Goal: Task Accomplishment & Management: Use online tool/utility

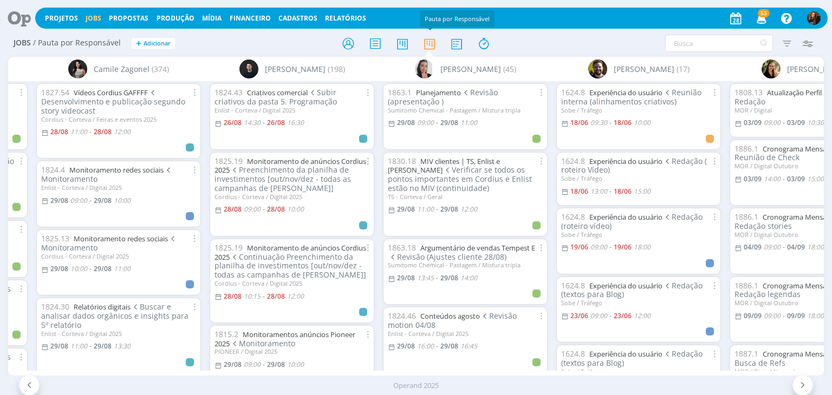
scroll to position [271, 0]
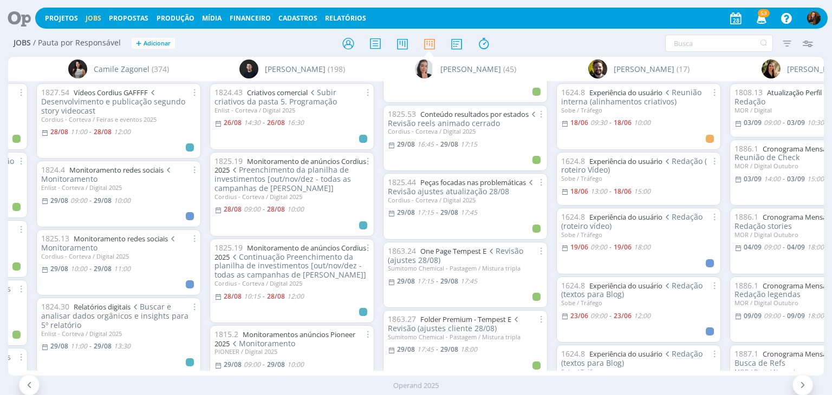
click at [18, 21] on icon at bounding box center [15, 18] width 22 height 21
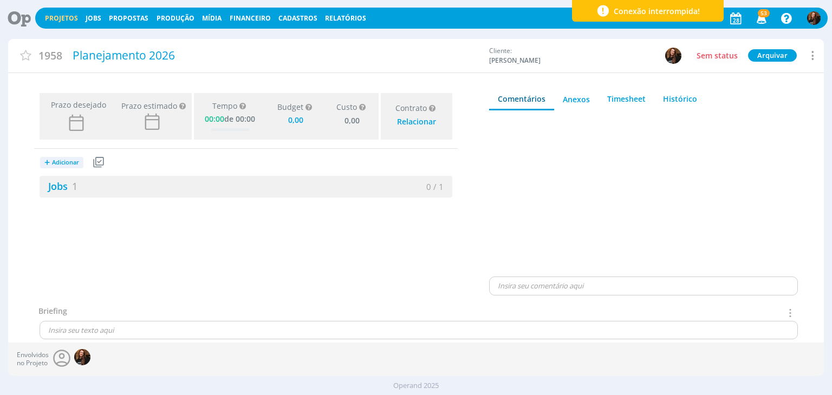
type input "0,00"
click at [418, 244] on div "Prazo desejado Prazo estimado Prazo estimado é a maior data dentre todos os job…" at bounding box center [246, 197] width 476 height 217
click at [79, 187] on div "Jobs 1" at bounding box center [143, 186] width 206 height 15
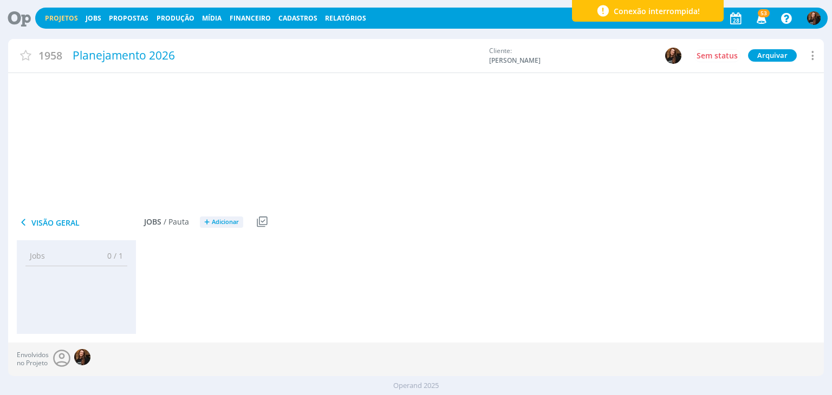
click at [56, 186] on link "Jobs 1" at bounding box center [59, 186] width 38 height 13
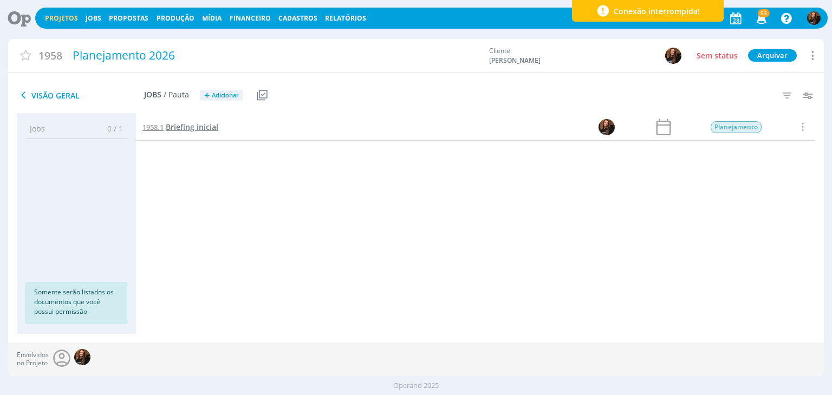
click at [208, 126] on span "Briefing inicial" at bounding box center [192, 127] width 53 height 10
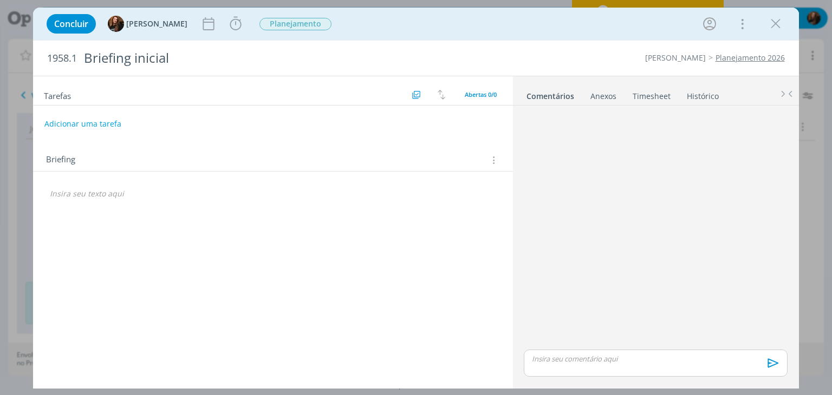
click at [652, 95] on link "Timesheet" at bounding box center [651, 94] width 39 height 16
click at [561, 94] on link "Comentários" at bounding box center [549, 94] width 47 height 16
click at [99, 121] on button "Adicionar uma tarefa" at bounding box center [82, 123] width 77 height 18
click at [108, 124] on input "dialog" at bounding box center [201, 122] width 298 height 15
click at [61, 121] on input "Briefing inicial com cliente" at bounding box center [201, 122] width 298 height 15
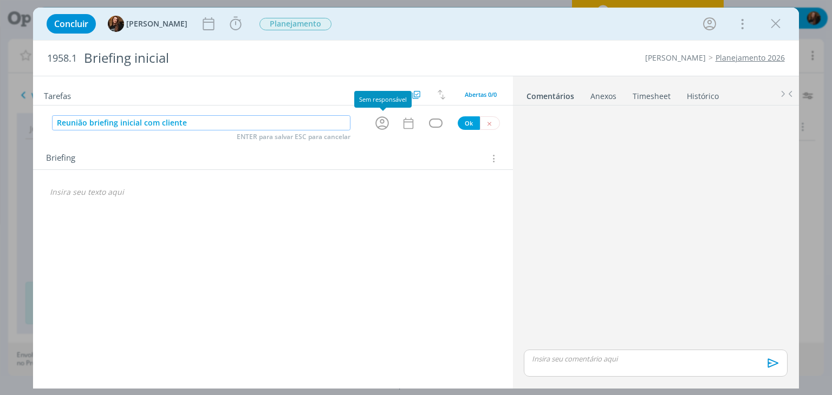
click at [380, 120] on icon "dialog" at bounding box center [382, 123] width 17 height 17
type input "Reunião briefing inicial com cliente"
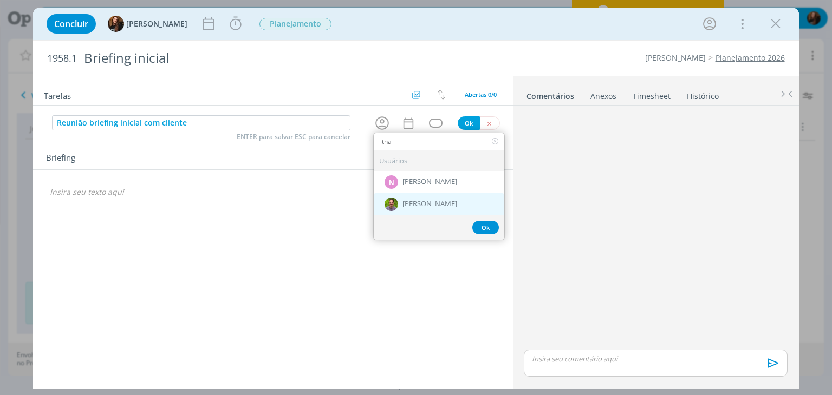
type input "tha"
click at [447, 201] on div "[PERSON_NAME]" at bounding box center [439, 204] width 131 height 22
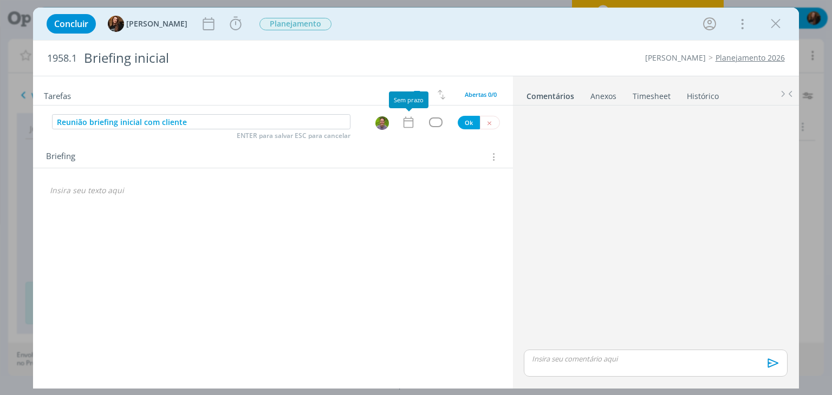
click at [410, 118] on icon "dialog" at bounding box center [408, 122] width 10 height 11
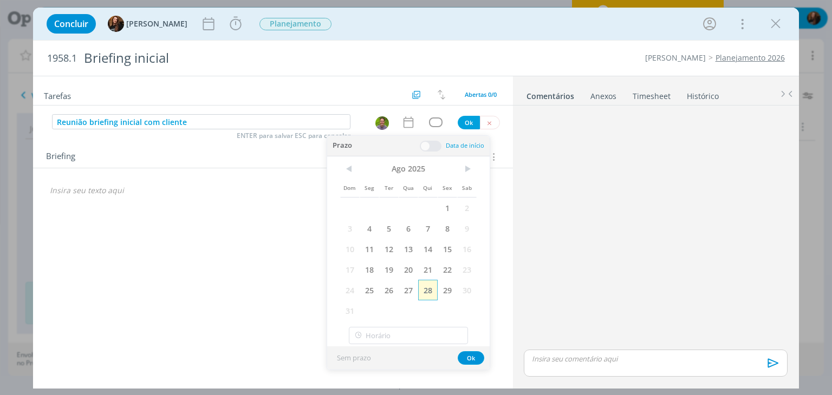
click at [431, 291] on span "28" at bounding box center [428, 290] width 20 height 21
click at [427, 147] on span at bounding box center [431, 146] width 22 height 11
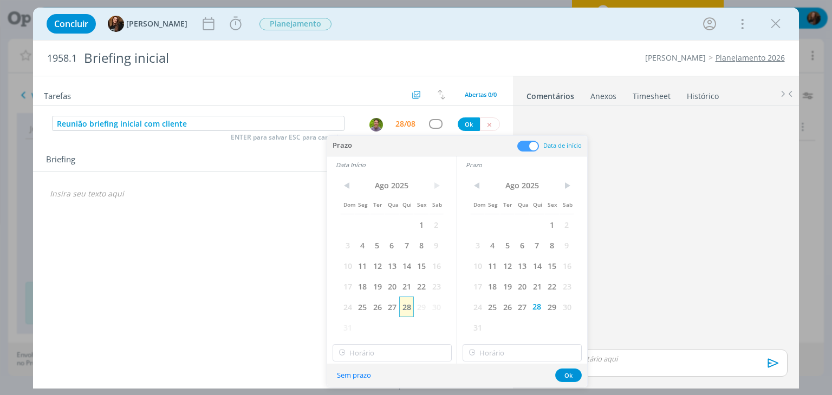
click at [412, 307] on span "28" at bounding box center [406, 307] width 15 height 21
click at [401, 341] on div "< Ago 2025 > Dom Seg Ter Qua Qui Sex Sab 1 2 3 4 5 6 7 8 9 10 11 12 13 14 15 16…" at bounding box center [391, 268] width 129 height 191
click at [402, 350] on input "20:00" at bounding box center [392, 353] width 119 height 17
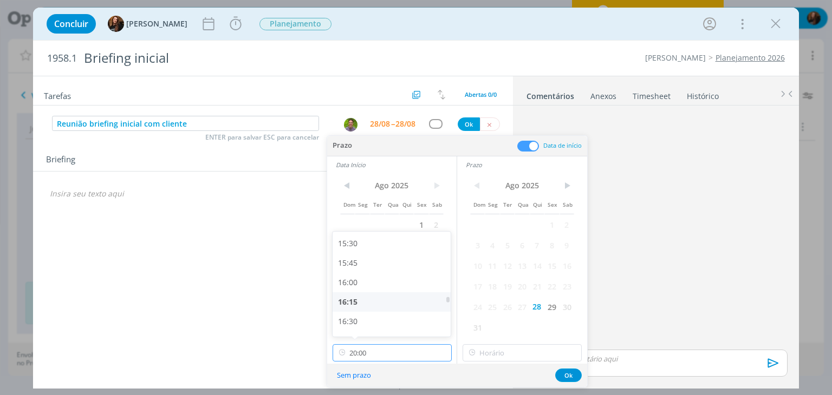
scroll to position [1099, 0]
drag, startPoint x: 390, startPoint y: 308, endPoint x: 479, endPoint y: 328, distance: 91.0
click at [392, 306] on div "15:00" at bounding box center [393, 313] width 121 height 20
type input "15:00"
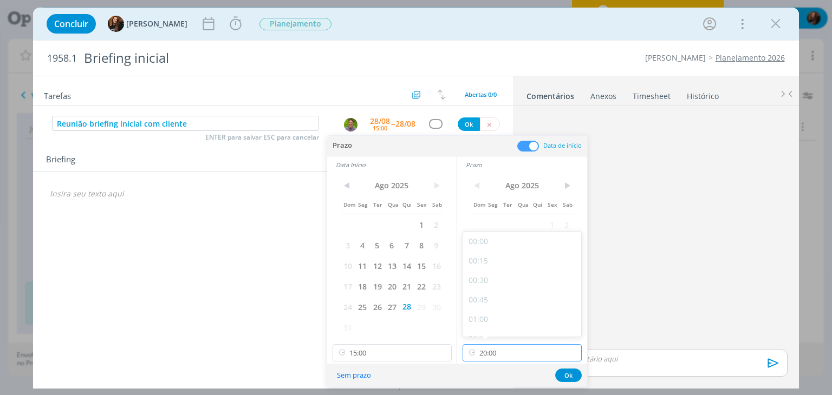
click at [525, 357] on input "20:00" at bounding box center [522, 353] width 119 height 17
drag, startPoint x: 521, startPoint y: 261, endPoint x: 529, endPoint y: 284, distance: 24.2
click at [522, 261] on div "18:30" at bounding box center [523, 261] width 121 height 20
type input "18:30"
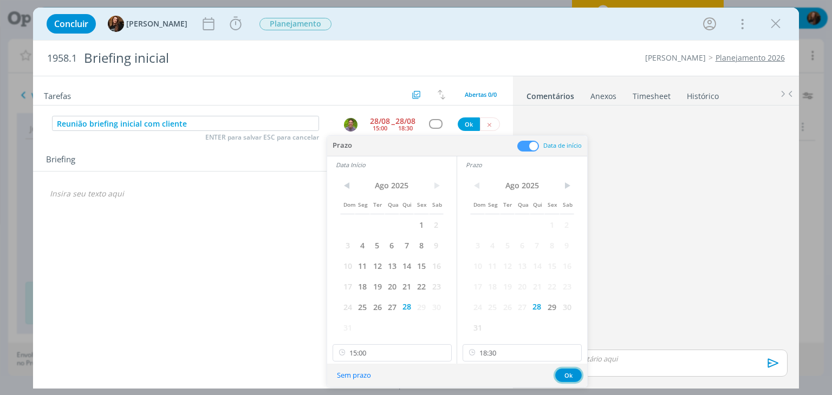
click at [567, 378] on button "Ok" at bounding box center [568, 376] width 27 height 14
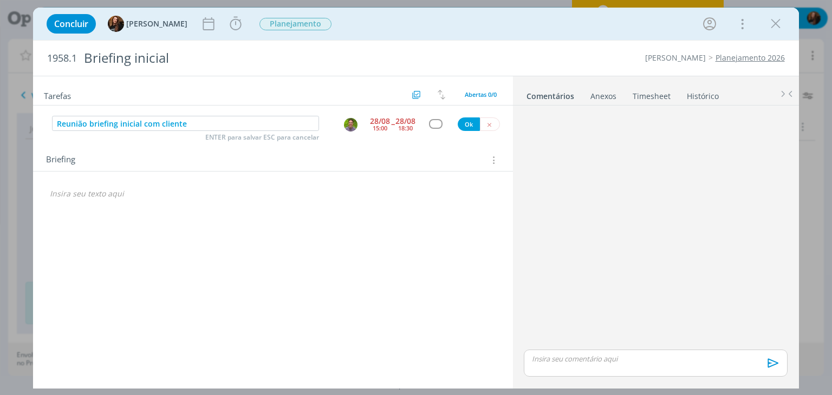
click at [441, 127] on div "dialog" at bounding box center [436, 123] width 14 height 9
click at [438, 124] on div "dialog" at bounding box center [436, 123] width 14 height 9
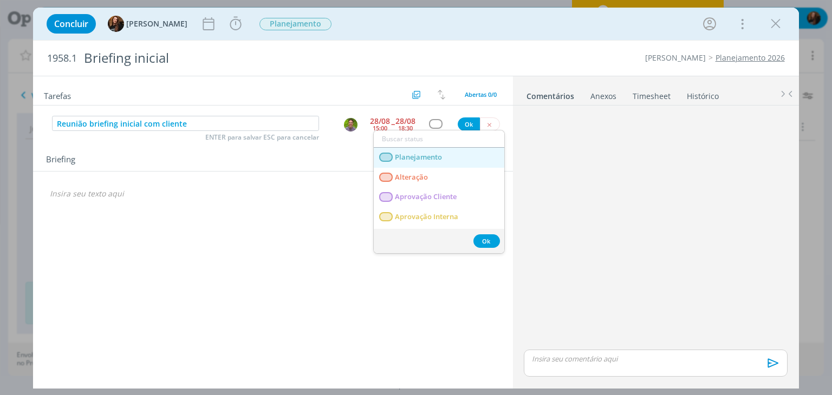
click at [437, 156] on span "Planejamento" at bounding box center [418, 157] width 47 height 9
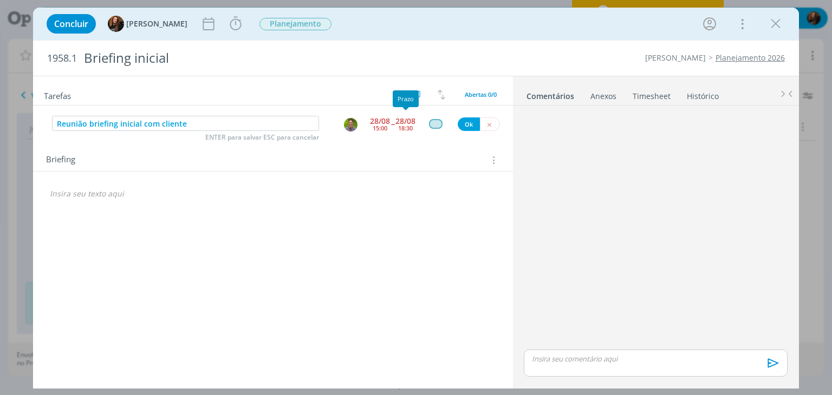
click at [406, 126] on div "18:30" at bounding box center [405, 128] width 15 height 6
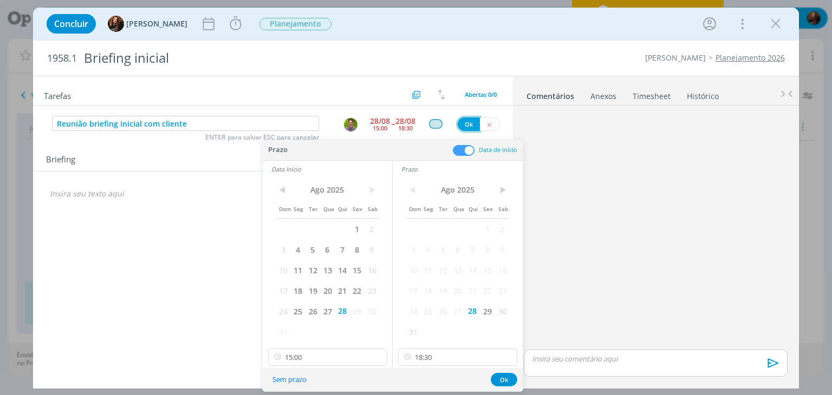
click at [467, 119] on button "Ok" at bounding box center [469, 125] width 22 height 14
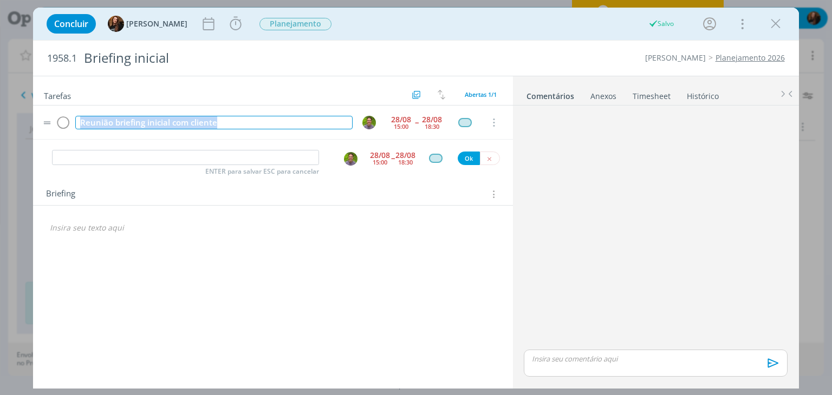
drag, startPoint x: 223, startPoint y: 120, endPoint x: 68, endPoint y: 131, distance: 155.3
click at [68, 131] on tr "Reunião briefing inicial com cliente 28/08 15:00 -- 28/08 18:30 Cancelar" at bounding box center [272, 123] width 479 height 34
copy div "Reunião briefing inicial com cliente"
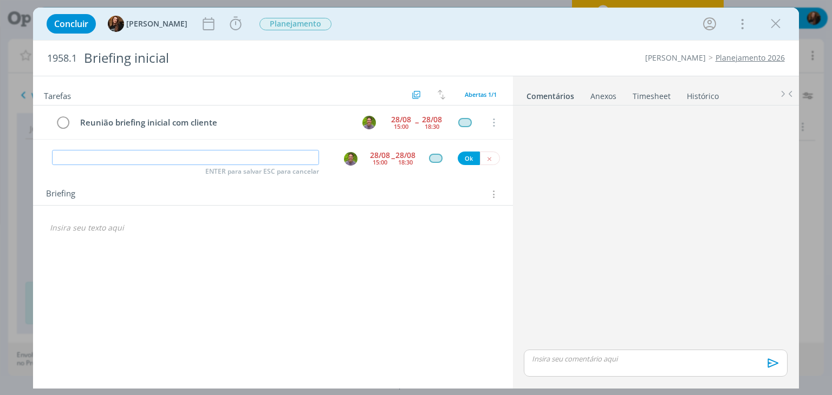
click at [192, 163] on input "dialog" at bounding box center [185, 157] width 267 height 15
paste input "Reunião briefing inicial com cliente"
click at [352, 158] on img "dialog" at bounding box center [351, 159] width 14 height 14
type input "Reunião briefing inicial com cliente"
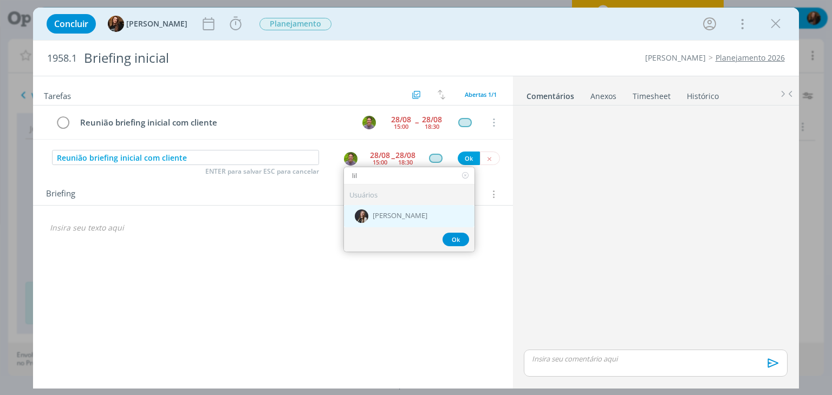
type input "lil"
click at [381, 217] on span "[PERSON_NAME]" at bounding box center [400, 216] width 55 height 9
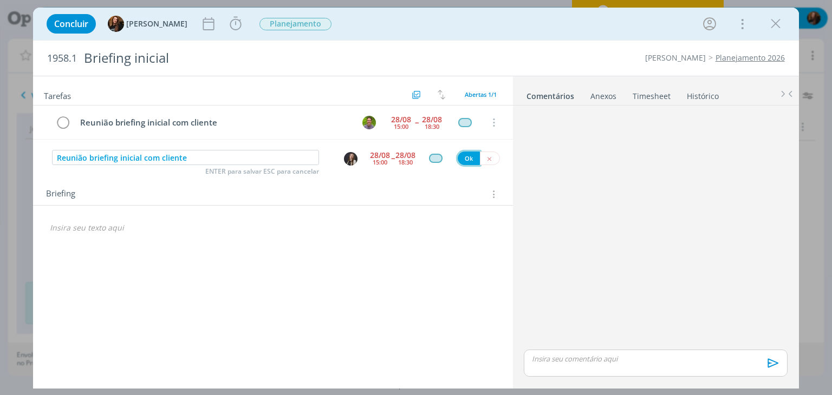
click at [464, 159] on button "Ok" at bounding box center [469, 159] width 22 height 14
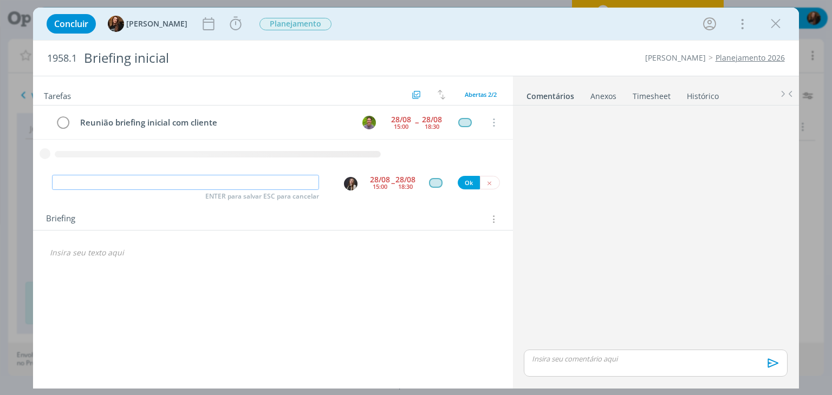
paste input "Reunião briefing inicial com cliente"
click at [354, 186] on img "dialog" at bounding box center [351, 184] width 14 height 14
type input "Reunião briefing inicial com cliente"
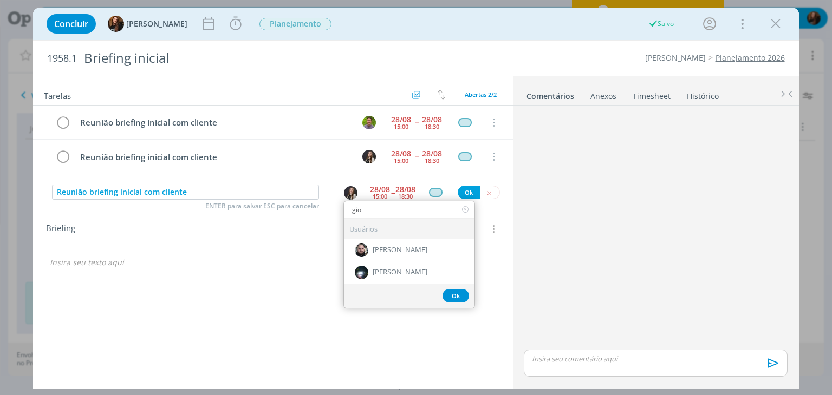
type input "gio"
click at [382, 249] on span "[PERSON_NAME]" at bounding box center [400, 250] width 55 height 9
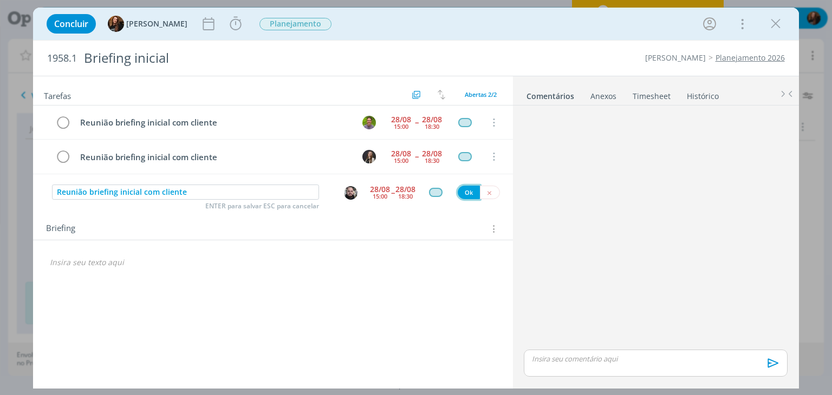
click at [469, 197] on button "Ok" at bounding box center [469, 193] width 22 height 14
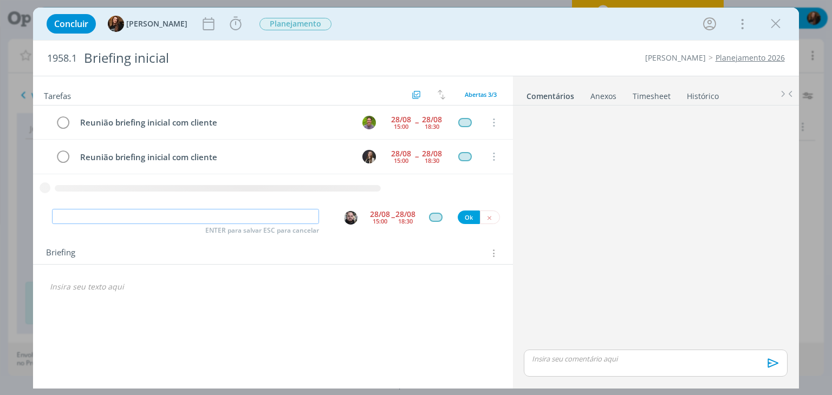
paste input "Reunião briefing inicial com cliente"
click at [351, 217] on div "dialog" at bounding box center [352, 217] width 35 height 16
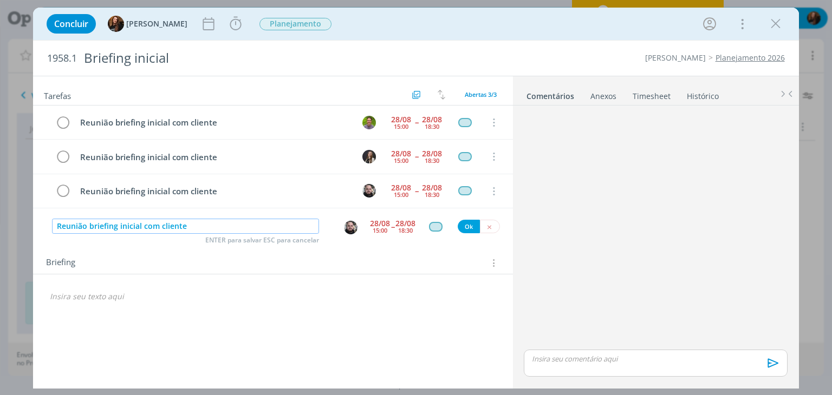
click at [354, 225] on img "dialog" at bounding box center [351, 228] width 14 height 14
type input "Reunião briefing inicial com cliente"
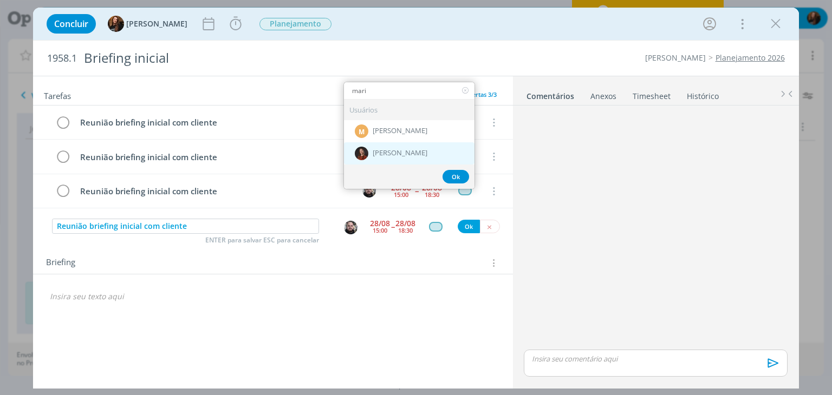
type input "mari"
click at [400, 142] on div "[PERSON_NAME]" at bounding box center [409, 153] width 131 height 22
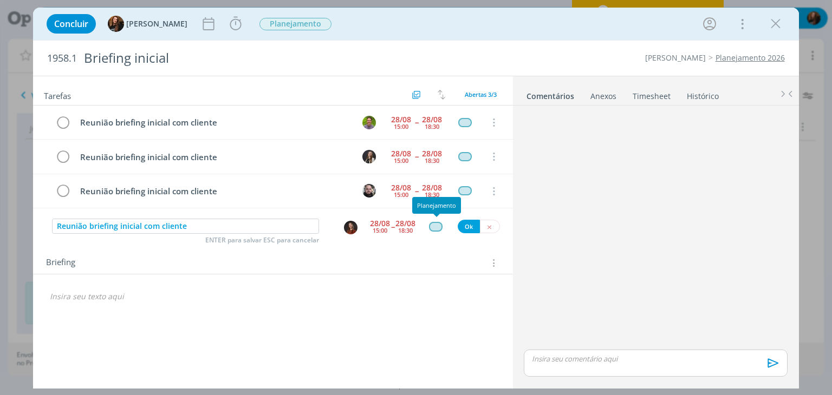
click at [437, 224] on div "dialog" at bounding box center [436, 226] width 14 height 9
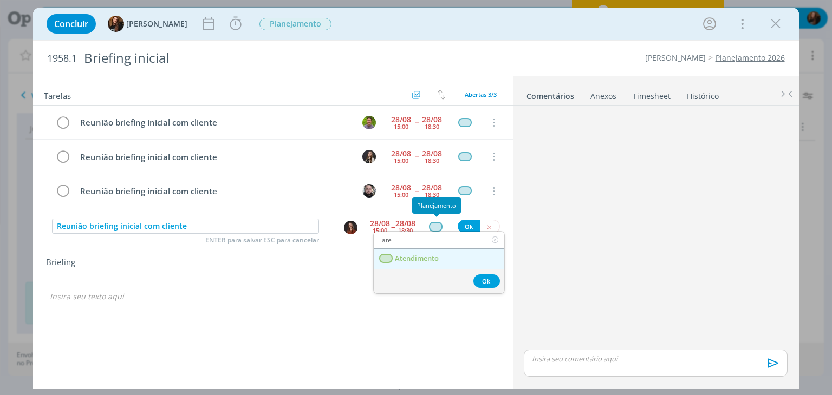
type input "ate"
click at [426, 250] on link "Atendimento" at bounding box center [439, 259] width 131 height 20
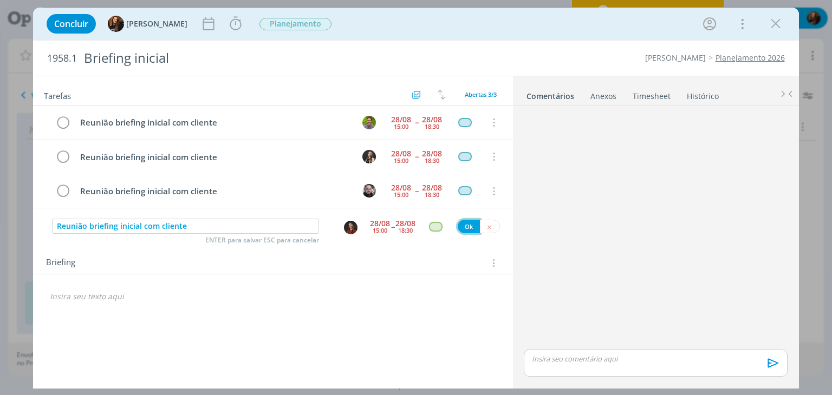
click at [470, 226] on button "Ok" at bounding box center [469, 227] width 22 height 14
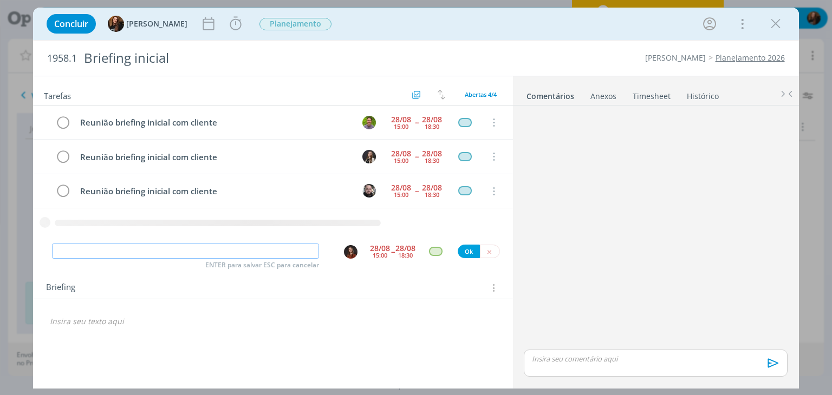
paste input "Reunião briefing inicial com cliente"
click at [350, 250] on img "dialog" at bounding box center [351, 252] width 14 height 14
type input "Reunião briefing inicial com cliente"
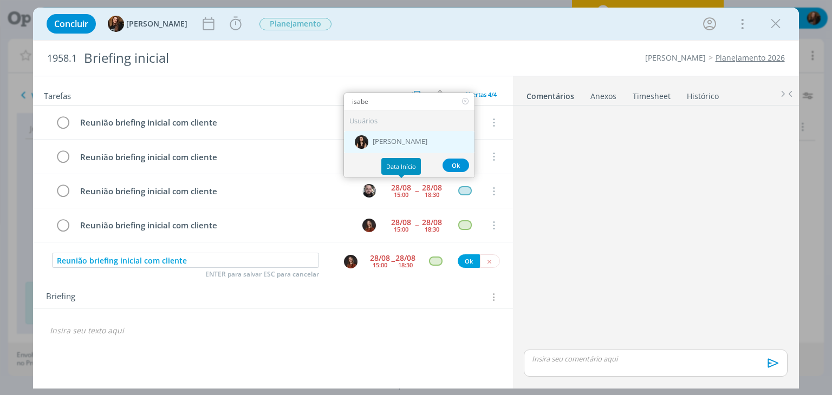
type input "isabe"
click at [388, 147] on div "[PERSON_NAME]" at bounding box center [409, 142] width 131 height 22
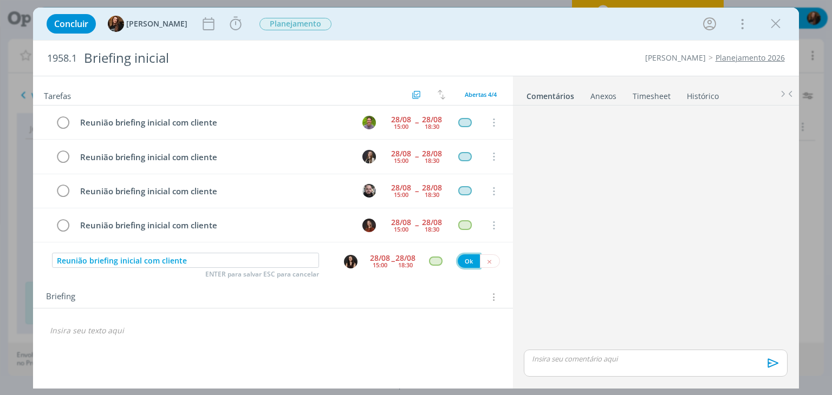
click at [465, 262] on button "Ok" at bounding box center [469, 262] width 22 height 14
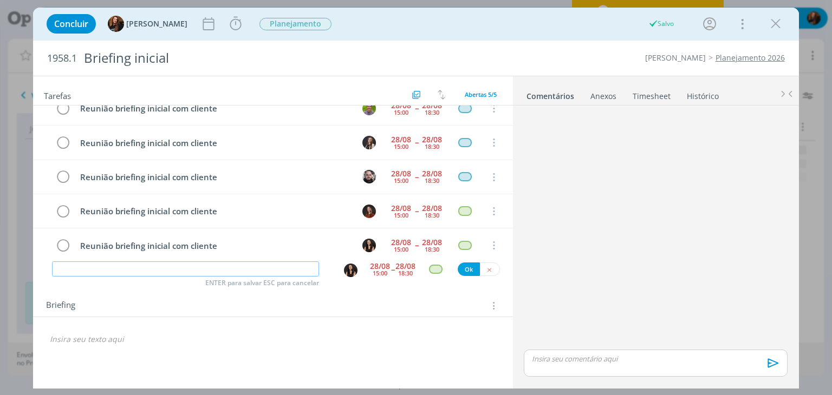
scroll to position [0, 0]
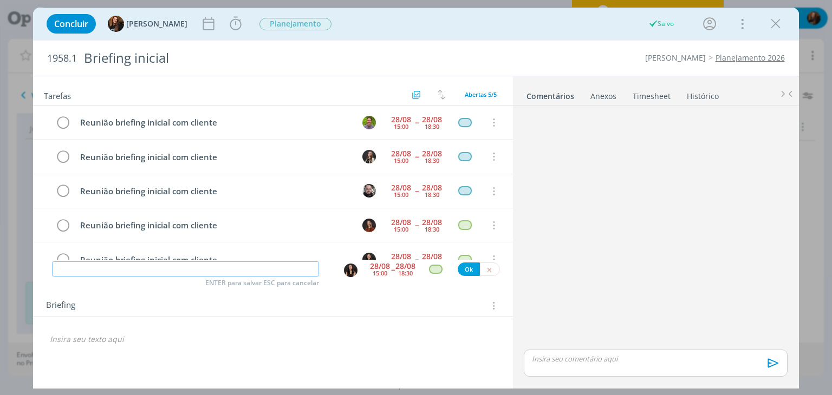
paste input "Reunião briefing inicial com cliente"
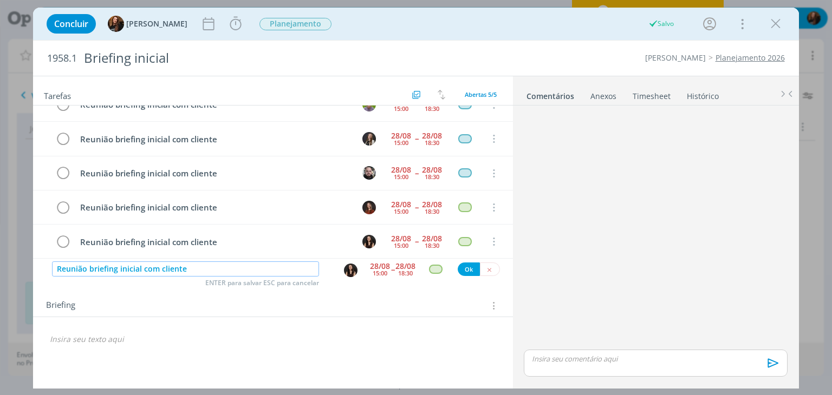
scroll to position [23, 0]
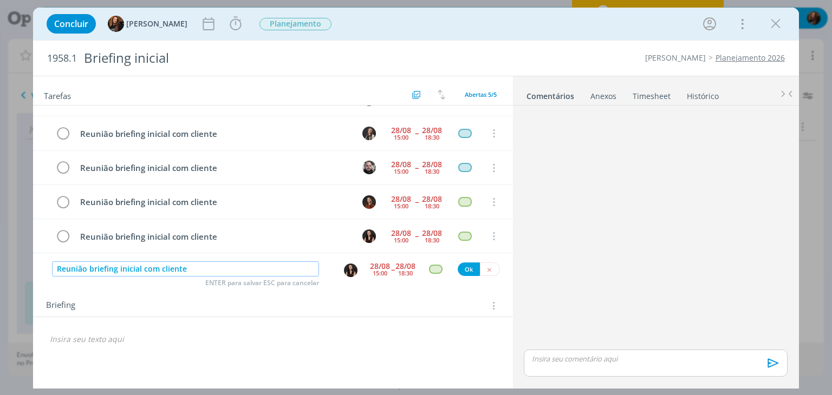
click at [347, 272] on img "dialog" at bounding box center [351, 271] width 14 height 14
type input "Reunião briefing inicial com cliente"
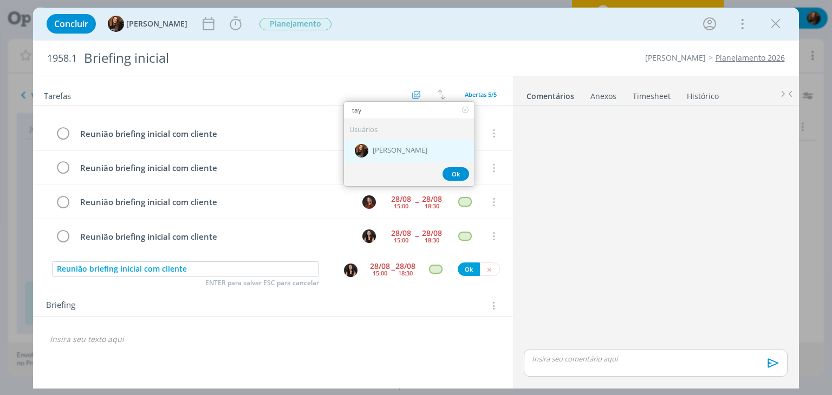
type input "tay"
click at [413, 151] on span "[PERSON_NAME]" at bounding box center [400, 150] width 55 height 9
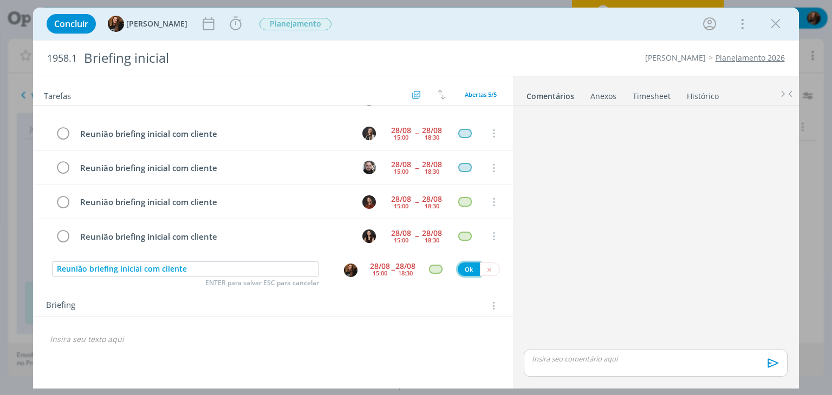
click at [468, 266] on button "Ok" at bounding box center [469, 270] width 22 height 14
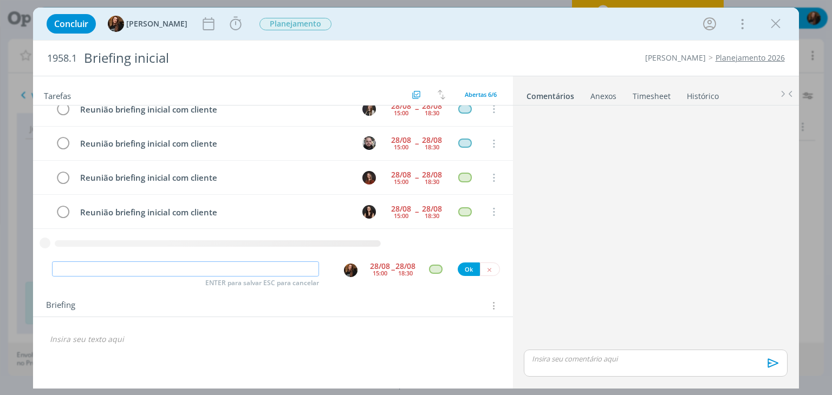
paste input "Reunião briefing inicial com cliente"
click at [350, 269] on img "dialog" at bounding box center [351, 271] width 14 height 14
type input "Reunião briefing inicial com cliente"
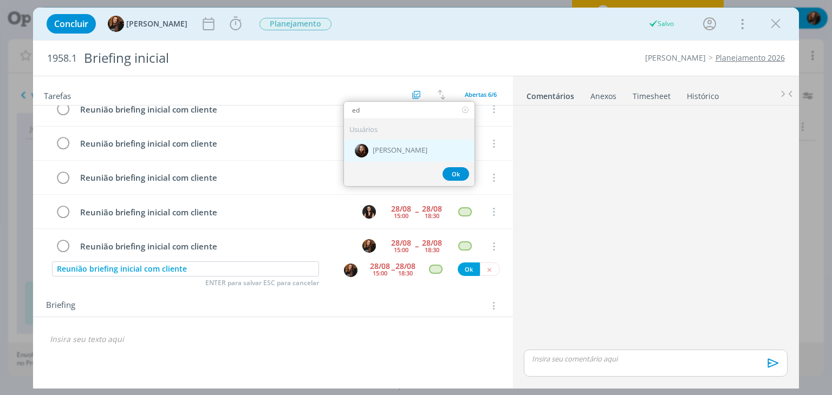
type input "ed"
click at [393, 150] on span "[PERSON_NAME]" at bounding box center [400, 150] width 55 height 9
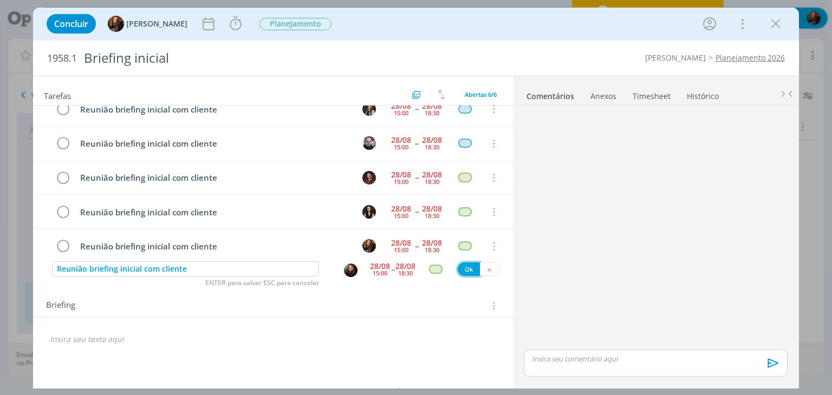
drag, startPoint x: 466, startPoint y: 270, endPoint x: 447, endPoint y: 346, distance: 77.5
click at [466, 271] on button "Ok" at bounding box center [469, 270] width 22 height 14
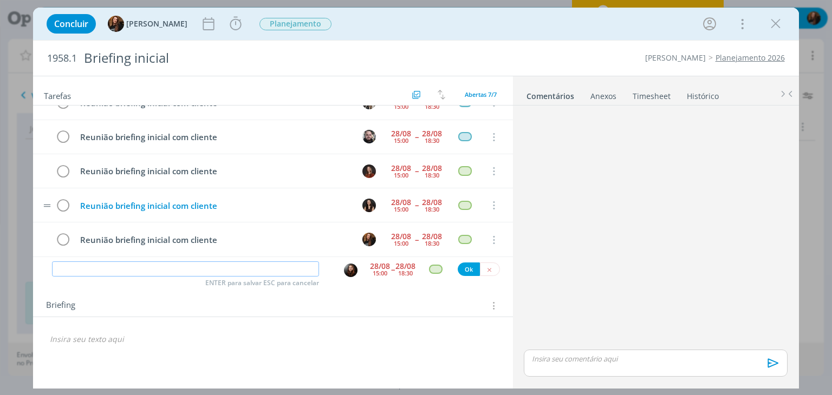
scroll to position [91, 0]
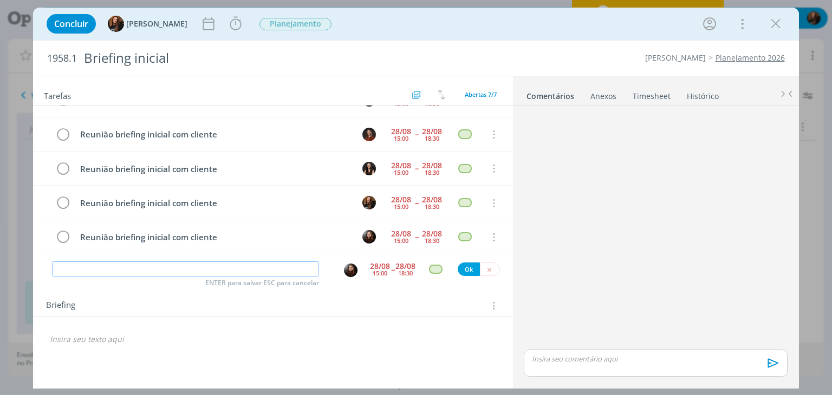
click at [248, 264] on input "dialog" at bounding box center [185, 269] width 267 height 15
click at [656, 90] on link "Timesheet" at bounding box center [651, 94] width 39 height 16
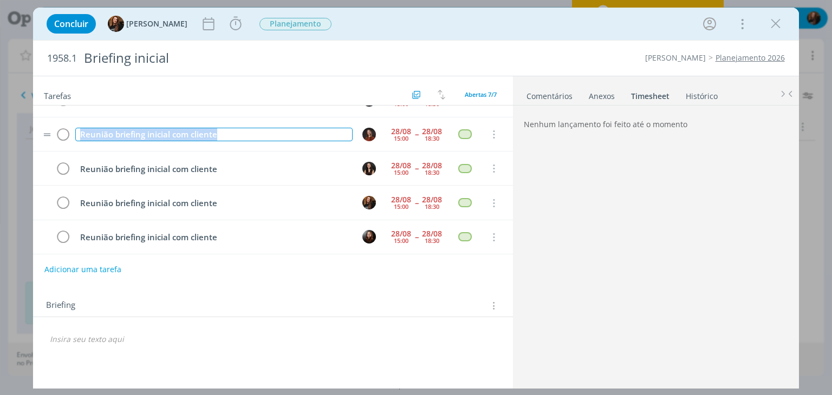
drag, startPoint x: 249, startPoint y: 129, endPoint x: 74, endPoint y: 139, distance: 175.2
click at [74, 139] on td "Reunião briefing inicial com cliente" at bounding box center [211, 134] width 277 height 19
copy div "Reunião briefing inicial com cliente"
click at [227, 15] on button "dialog" at bounding box center [235, 23] width 17 height 17
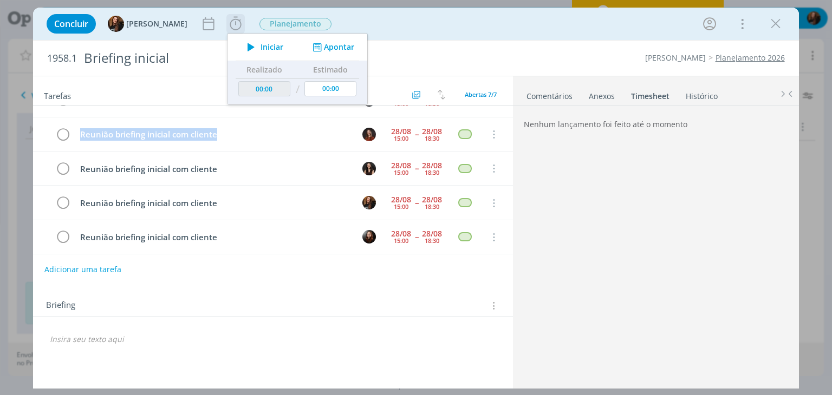
click at [328, 44] on button "Apontar" at bounding box center [332, 47] width 45 height 11
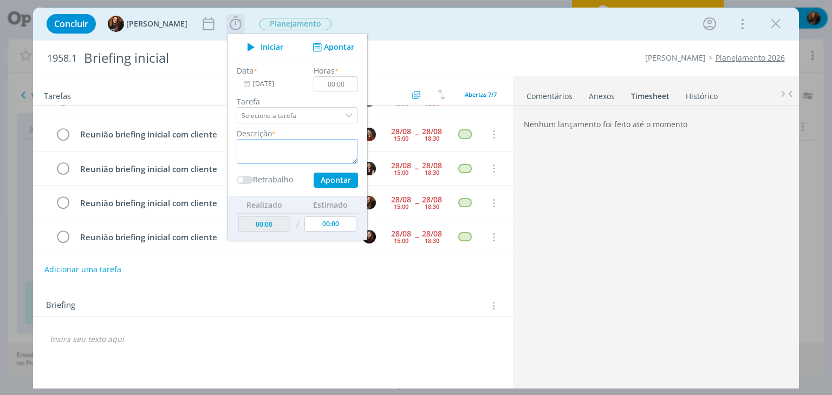
click at [280, 148] on textarea "dialog" at bounding box center [297, 151] width 121 height 25
paste textarea "Reunião briefing inicial com cliente"
type textarea "Reunião briefing inicial com cliente"
click at [342, 79] on input "00:00" at bounding box center [336, 83] width 44 height 15
type input "01:30"
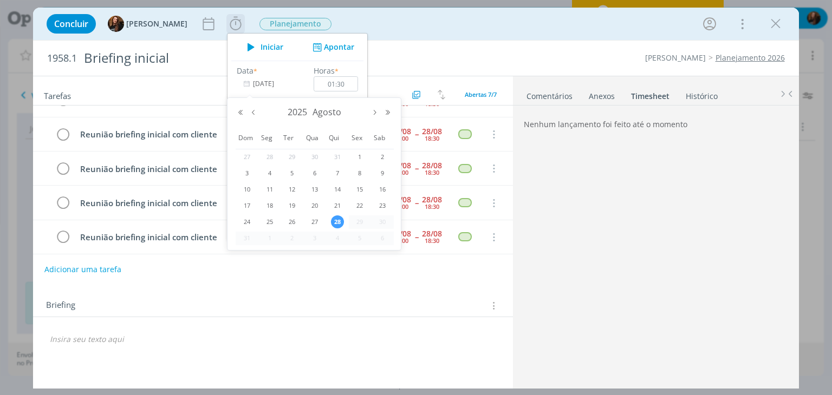
click at [249, 83] on input "[DATE]" at bounding box center [271, 83] width 68 height 15
click at [289, 63] on div "Data * 28/08/2025 Horas * 01:30 Tarefa Selecione a tarefa Descrição * Reunião b…" at bounding box center [297, 128] width 132 height 135
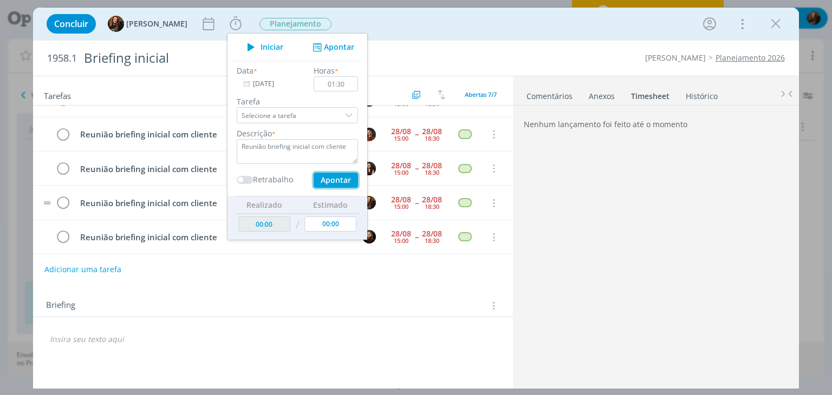
drag, startPoint x: 324, startPoint y: 176, endPoint x: 451, endPoint y: 200, distance: 128.4
click at [325, 176] on button "Apontar" at bounding box center [336, 180] width 44 height 15
type input "01:30"
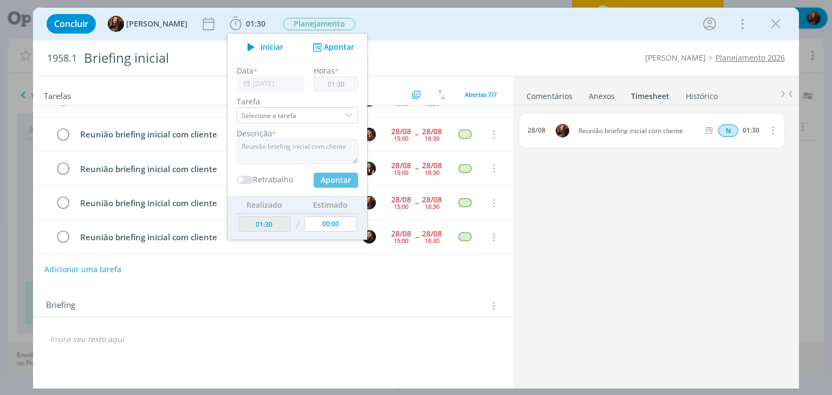
type input "00:00"
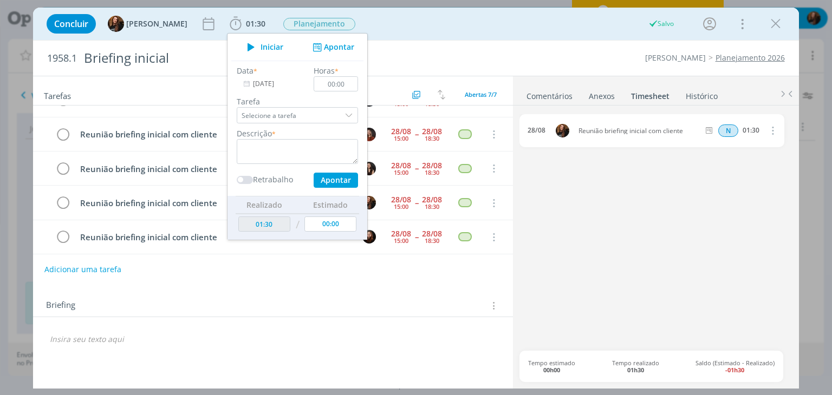
click at [561, 29] on div "Concluir Tayná Morsch 01:30 Iniciar Apontar Data * 28/08/2025 Horas * 00:00 Tar…" at bounding box center [415, 24] width 749 height 26
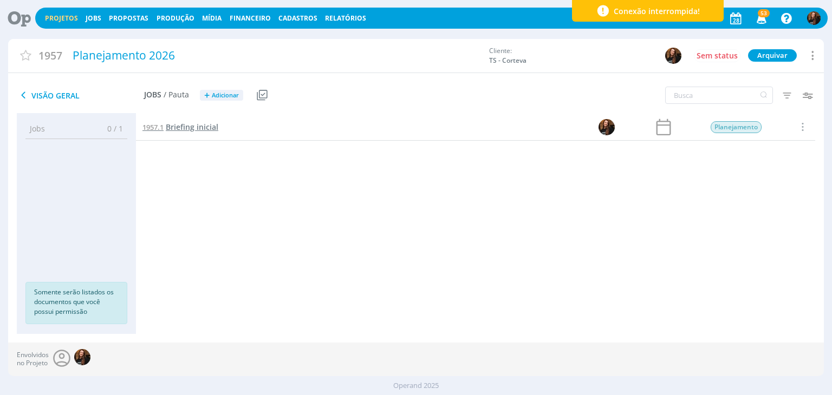
click at [201, 125] on span "Briefing inicial" at bounding box center [192, 127] width 53 height 10
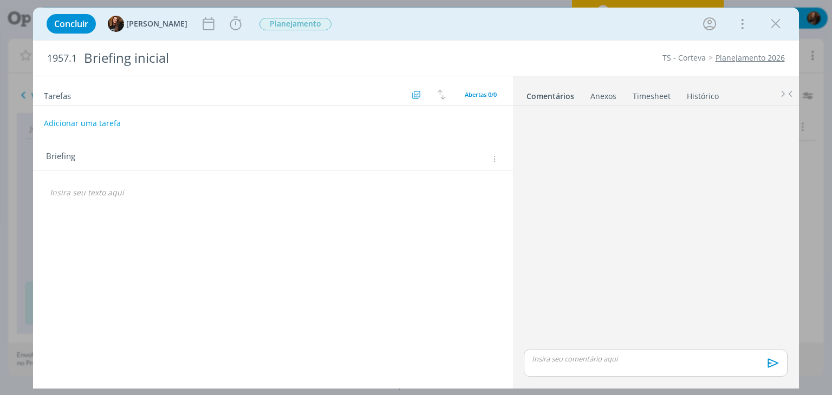
click at [102, 124] on button "Adicionar uma tarefa" at bounding box center [82, 123] width 77 height 18
click at [102, 126] on input "dialog" at bounding box center [201, 122] width 298 height 15
paste input "Reunião briefing inicial com cliente"
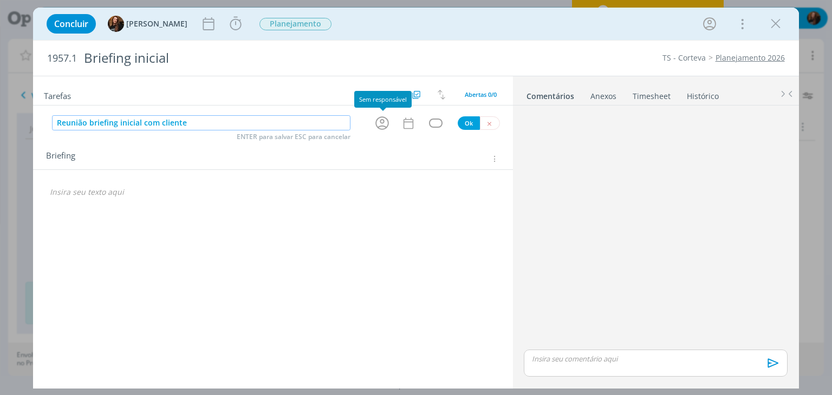
click at [386, 126] on icon "dialog" at bounding box center [382, 123] width 14 height 14
type input "Reunião briefing inicial com cliente"
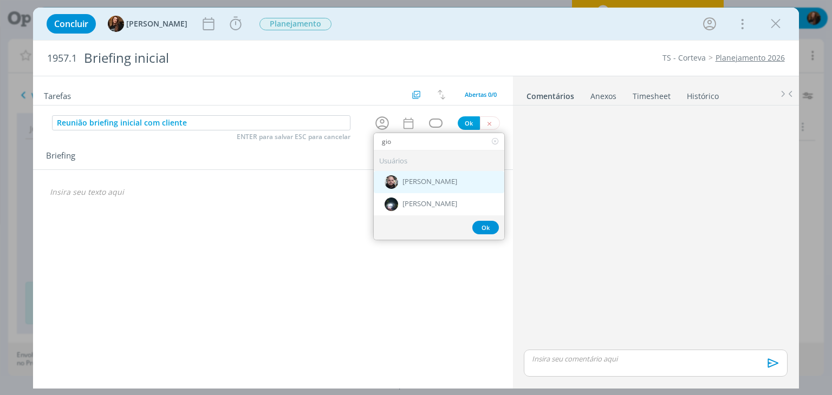
type input "gio"
click at [424, 181] on span "[PERSON_NAME]" at bounding box center [429, 182] width 55 height 9
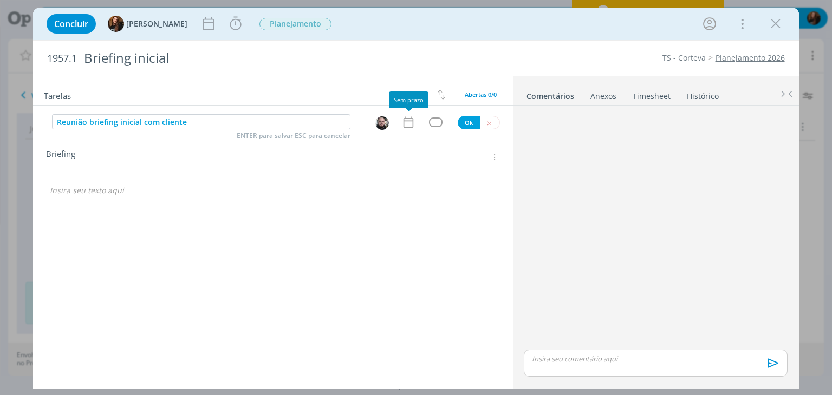
click at [414, 115] on icon "dialog" at bounding box center [408, 122] width 14 height 14
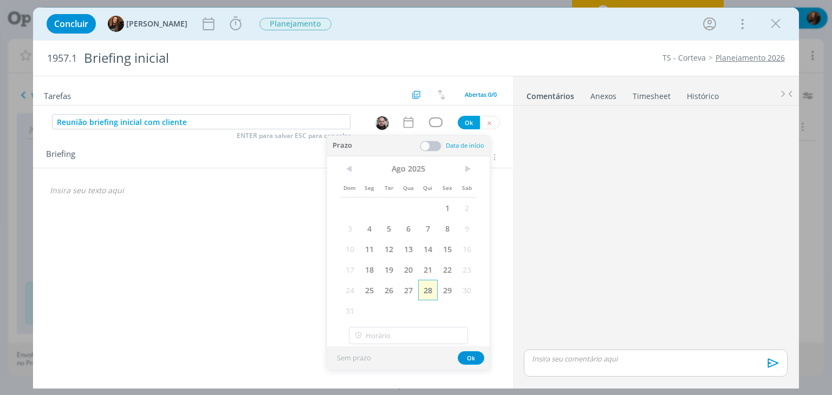
click at [434, 287] on span "28" at bounding box center [428, 290] width 20 height 21
click at [430, 144] on span at bounding box center [431, 146] width 22 height 11
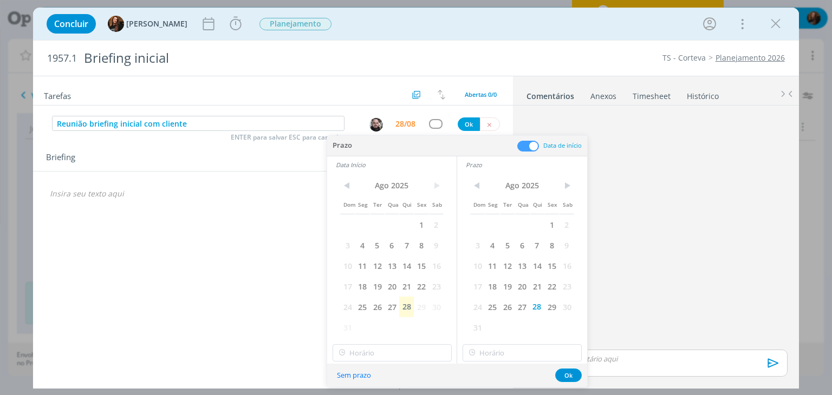
click at [415, 309] on span "29" at bounding box center [421, 307] width 15 height 21
click at [413, 308] on span "28" at bounding box center [406, 307] width 15 height 21
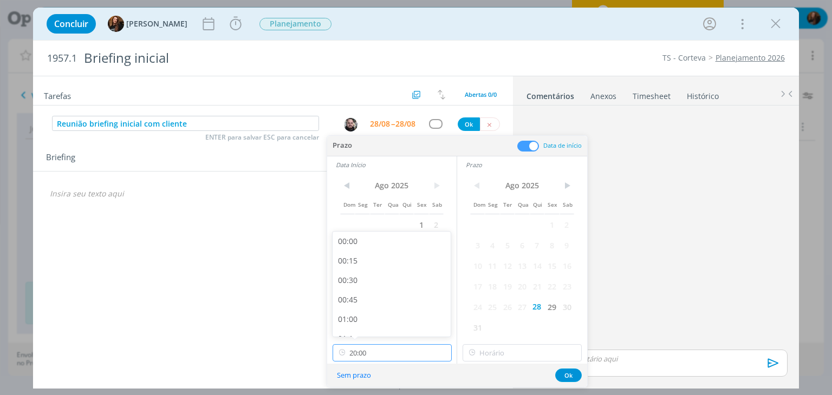
click at [399, 356] on input "20:00" at bounding box center [392, 353] width 119 height 17
click at [391, 255] on div "15:00" at bounding box center [393, 259] width 121 height 20
type input "15:00"
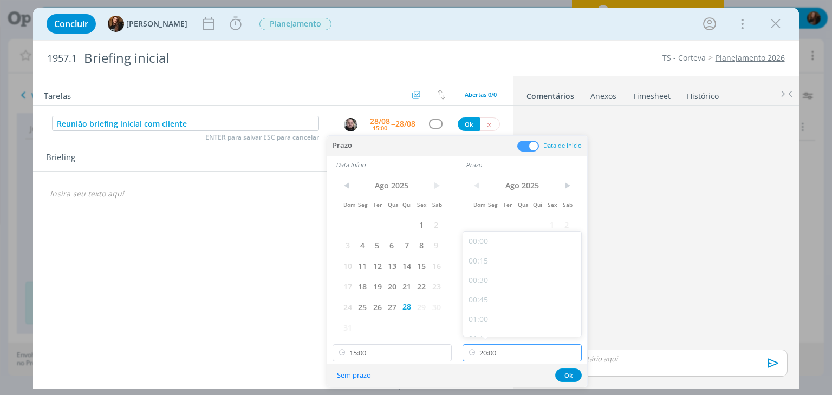
click at [537, 357] on input "20:00" at bounding box center [522, 353] width 119 height 17
click at [507, 315] on div "18:30" at bounding box center [523, 316] width 121 height 20
type input "18:30"
drag, startPoint x: 566, startPoint y: 368, endPoint x: 541, endPoint y: 325, distance: 50.0
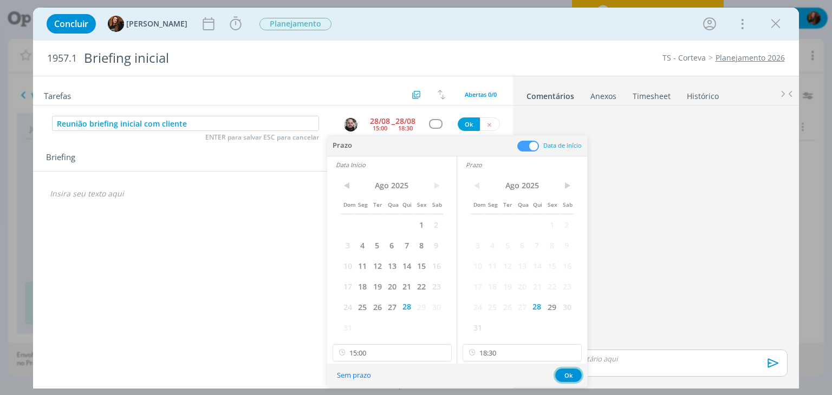
click at [566, 369] on button "Ok" at bounding box center [568, 376] width 27 height 14
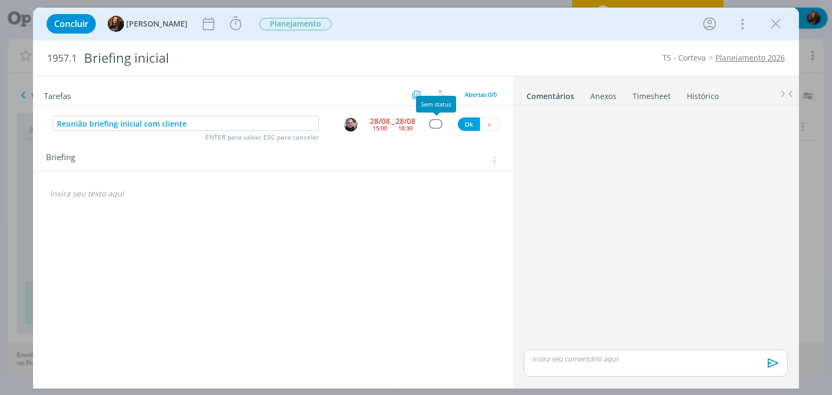
click at [436, 126] on div "dialog" at bounding box center [436, 123] width 14 height 9
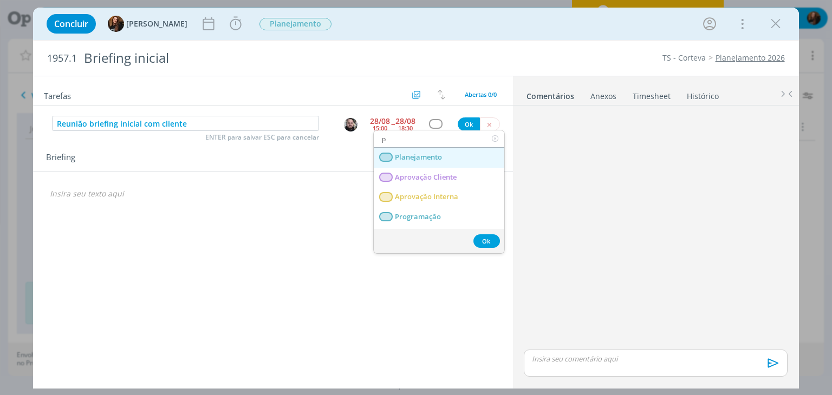
type input "p"
click at [431, 159] on span "Planejamento" at bounding box center [418, 157] width 47 height 9
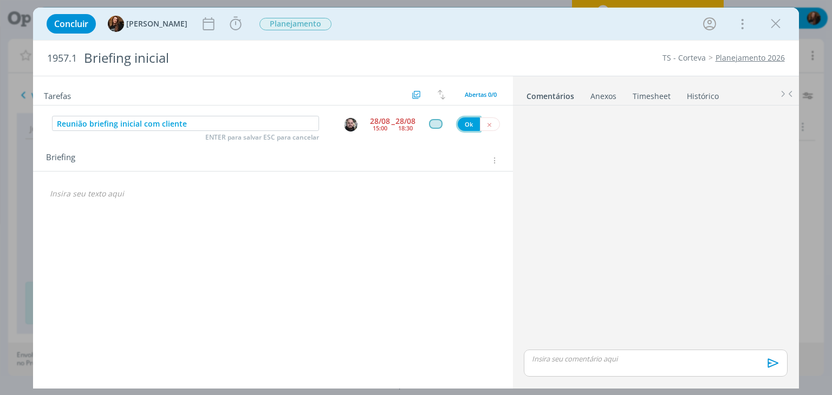
click at [464, 121] on button "Ok" at bounding box center [469, 125] width 22 height 14
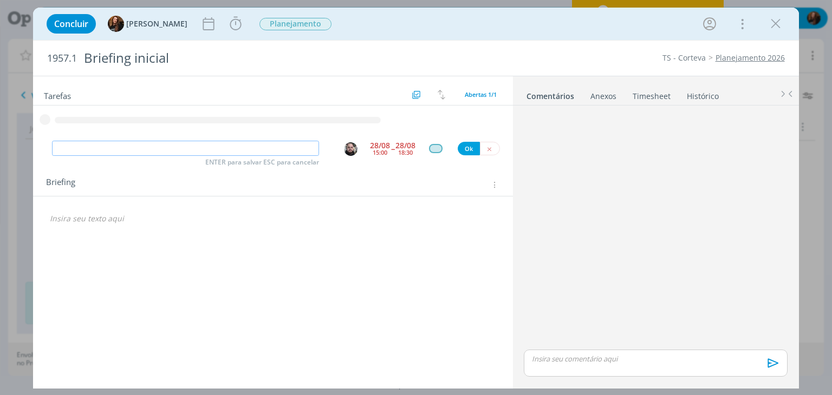
paste input "Reunião briefing inicial com cliente"
click at [351, 153] on img "dialog" at bounding box center [351, 149] width 14 height 14
type input "Reunião briefing inicial com cliente"
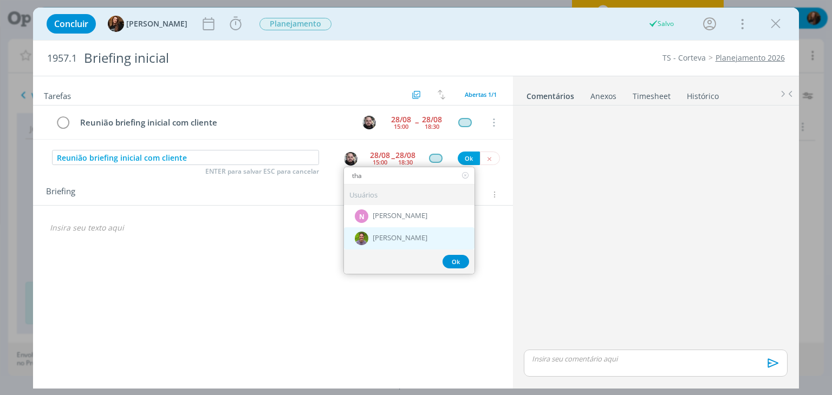
type input "tha"
click at [395, 235] on span "[PERSON_NAME]" at bounding box center [400, 239] width 55 height 9
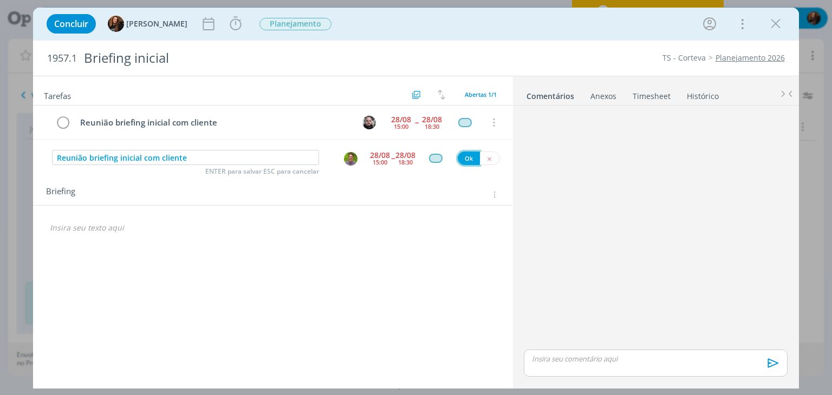
click at [465, 159] on button "Ok" at bounding box center [469, 159] width 22 height 14
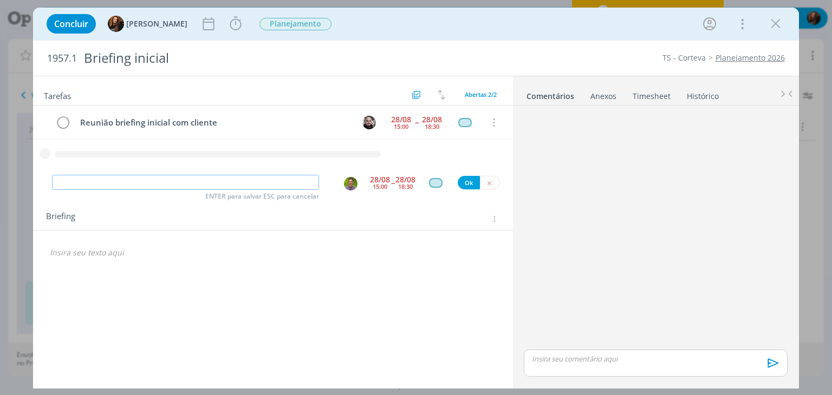
paste input "Reunião briefing inicial com cliente"
click at [351, 185] on img "dialog" at bounding box center [351, 184] width 14 height 14
type input "Reunião briefing inicial com cliente"
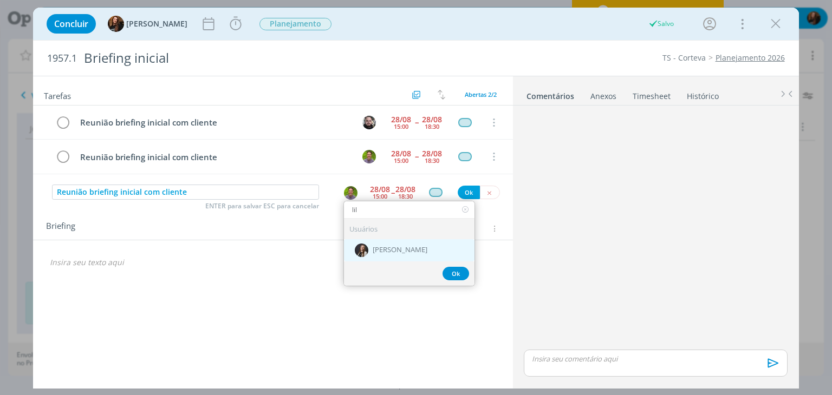
type input "lil"
click at [386, 243] on div "[PERSON_NAME]" at bounding box center [409, 250] width 131 height 22
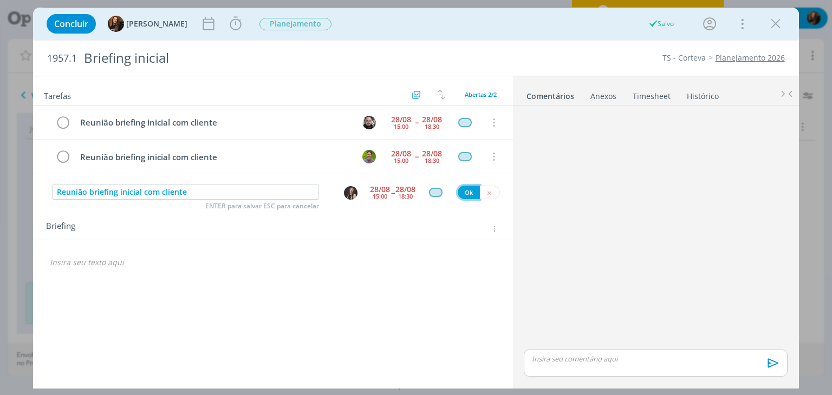
click at [471, 189] on button "Ok" at bounding box center [469, 193] width 22 height 14
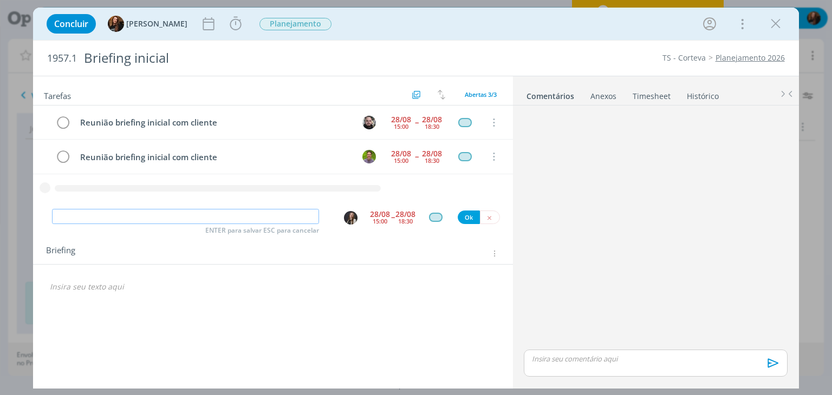
paste input "Reunião briefing inicial com cliente"
click at [352, 216] on img "dialog" at bounding box center [351, 218] width 14 height 14
type input "Reunião briefing inicial com cliente"
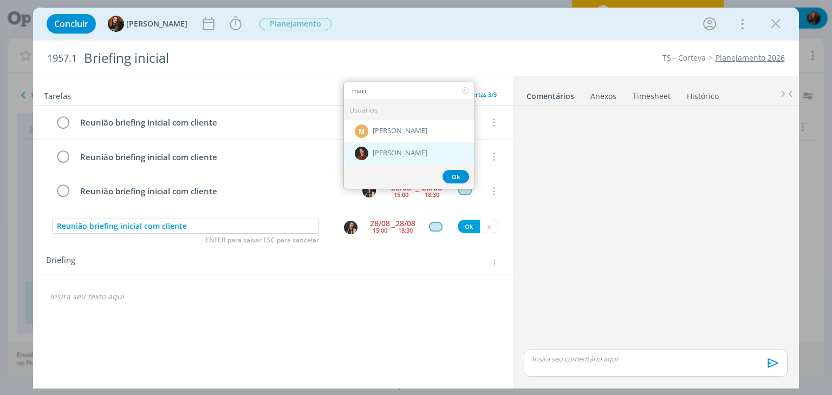
type input "mari"
click at [409, 152] on span "[PERSON_NAME]" at bounding box center [400, 153] width 55 height 9
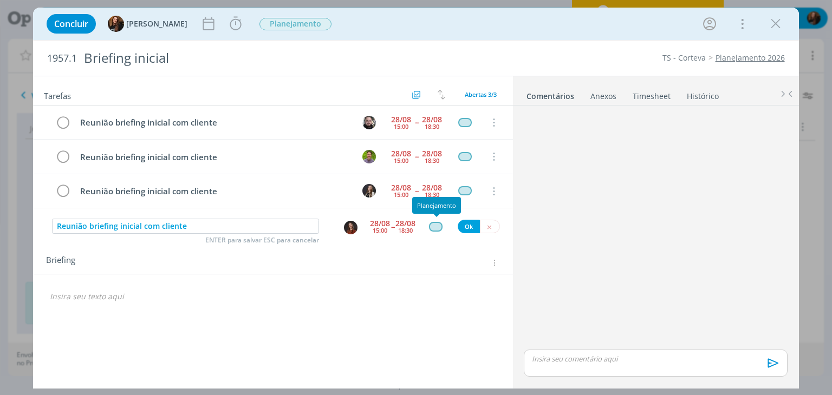
click at [433, 224] on div "dialog" at bounding box center [436, 226] width 14 height 9
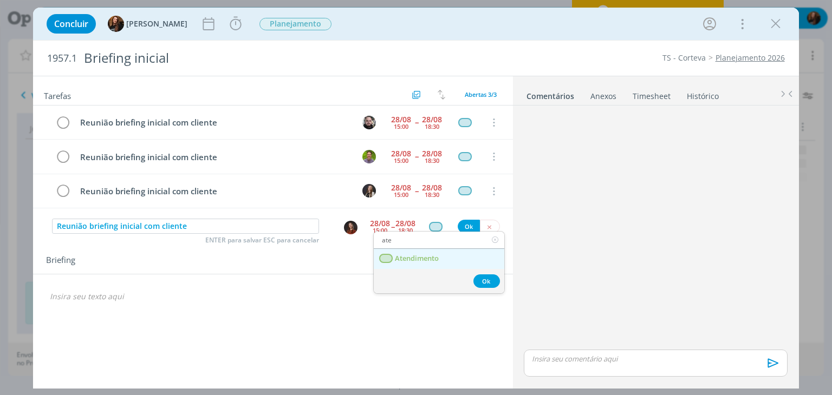
type input "ate"
drag, startPoint x: 420, startPoint y: 257, endPoint x: 465, endPoint y: 225, distance: 54.4
click at [420, 256] on span "Atendimento" at bounding box center [417, 259] width 44 height 9
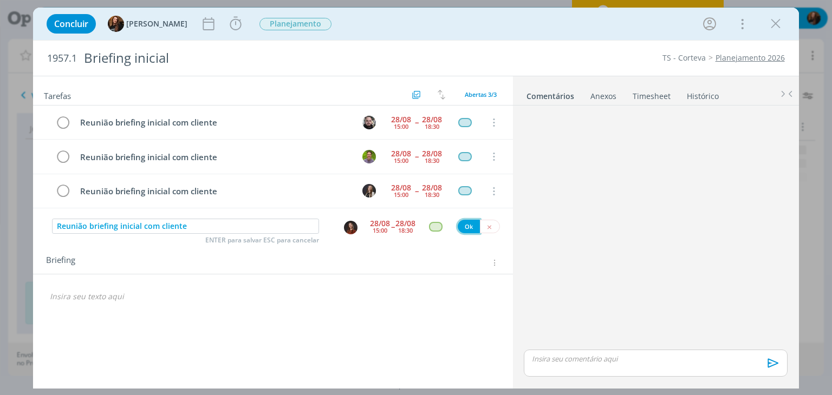
click at [465, 225] on button "Ok" at bounding box center [469, 227] width 22 height 14
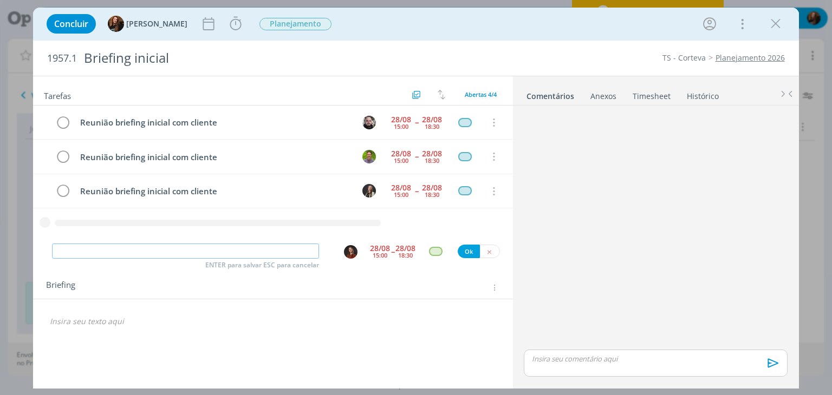
paste input "Reunião briefing inicial com cliente"
type input "Reunião briefing inicial com cliente"
click at [352, 242] on div "Reunião briefing inicial com cliente 28/08 15:00 -- 28/08 18:30 Cancelar Reuniã…" at bounding box center [272, 174] width 479 height 136
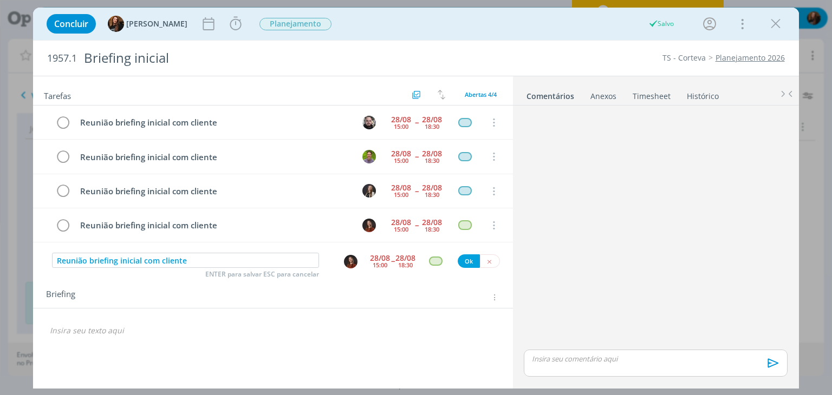
click at [350, 262] on img "dialog" at bounding box center [351, 262] width 14 height 14
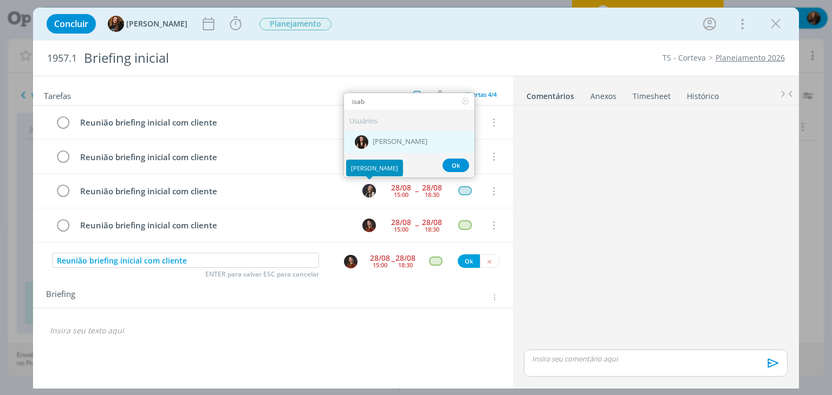
type input "isab"
click at [392, 141] on span "[PERSON_NAME]" at bounding box center [400, 142] width 55 height 9
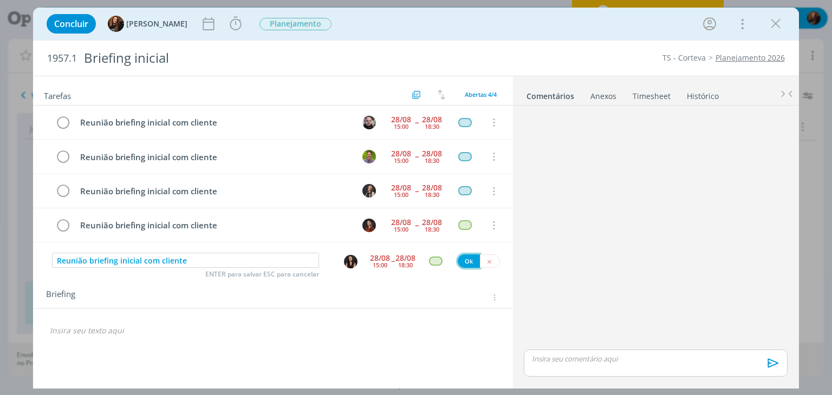
click at [466, 258] on button "Ok" at bounding box center [469, 262] width 22 height 14
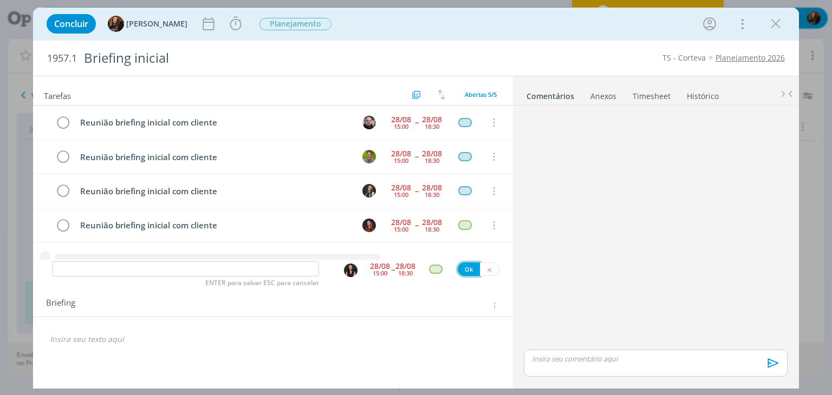
scroll to position [14, 0]
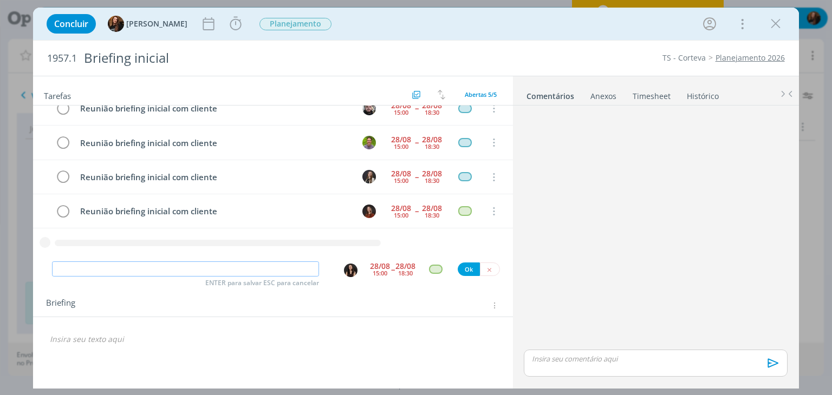
paste input "Reunião briefing inicial com cliente"
click at [348, 269] on img "dialog" at bounding box center [351, 271] width 14 height 14
type input "Reunião briefing inicial com cliente"
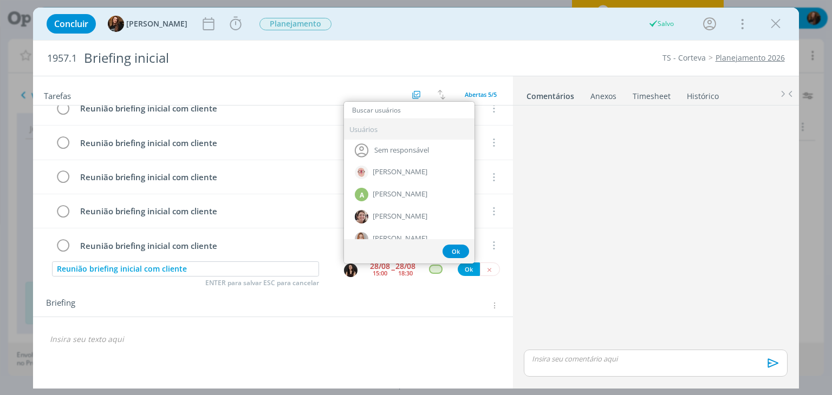
scroll to position [0, 0]
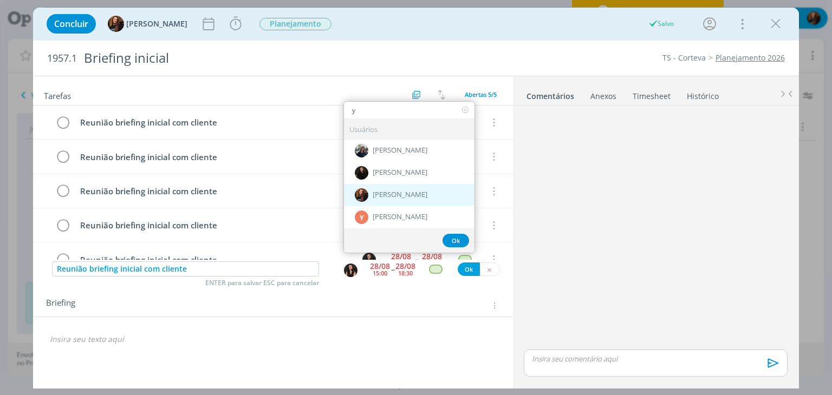
type input "y"
click at [401, 191] on span "[PERSON_NAME]" at bounding box center [400, 195] width 55 height 9
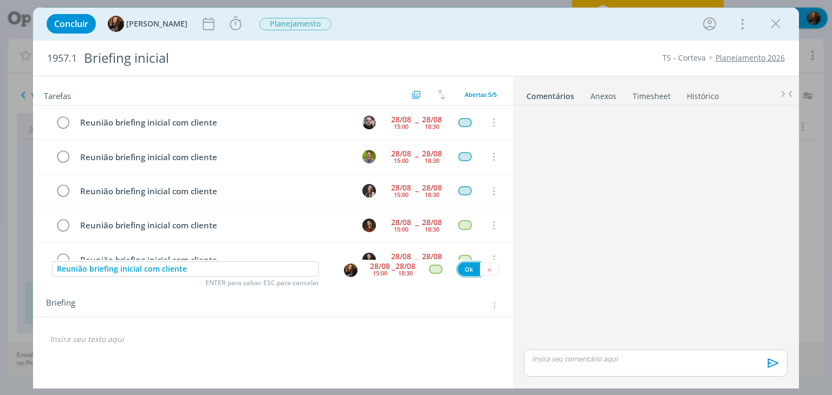
click at [466, 269] on button "Ok" at bounding box center [469, 270] width 22 height 14
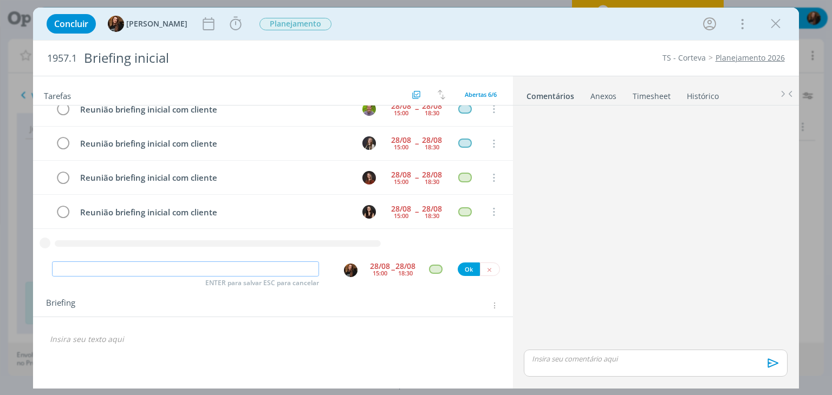
paste input "Reunião briefing inicial com cliente"
click at [351, 268] on img "dialog" at bounding box center [351, 271] width 14 height 14
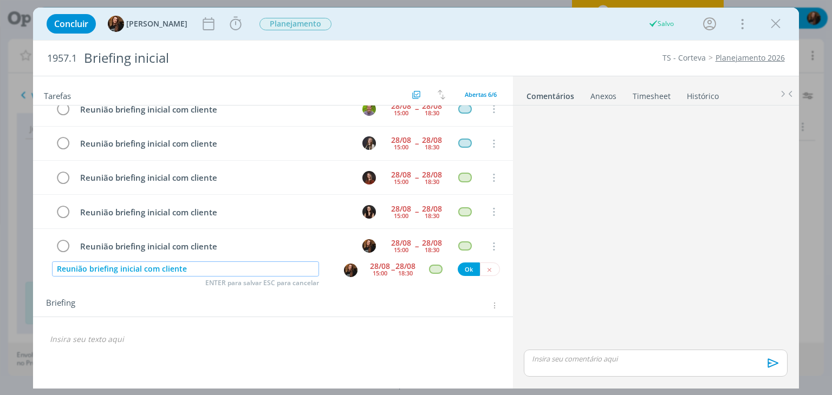
type input "Reunião briefing inicial com cliente"
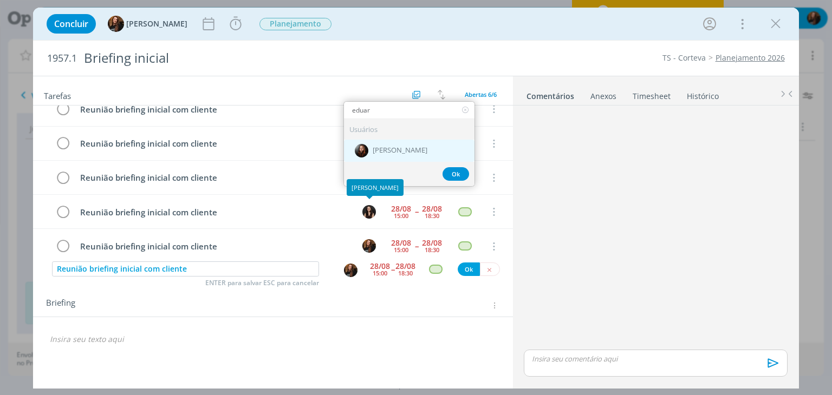
type input "eduar"
click at [394, 148] on span "[PERSON_NAME]" at bounding box center [400, 150] width 55 height 9
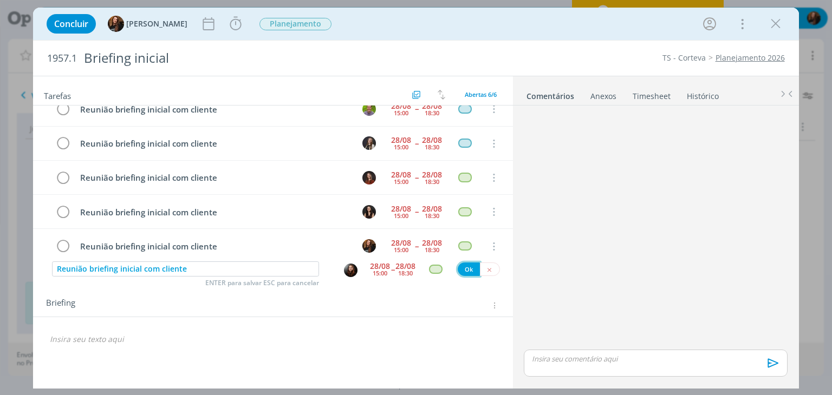
click at [468, 267] on button "Ok" at bounding box center [469, 270] width 22 height 14
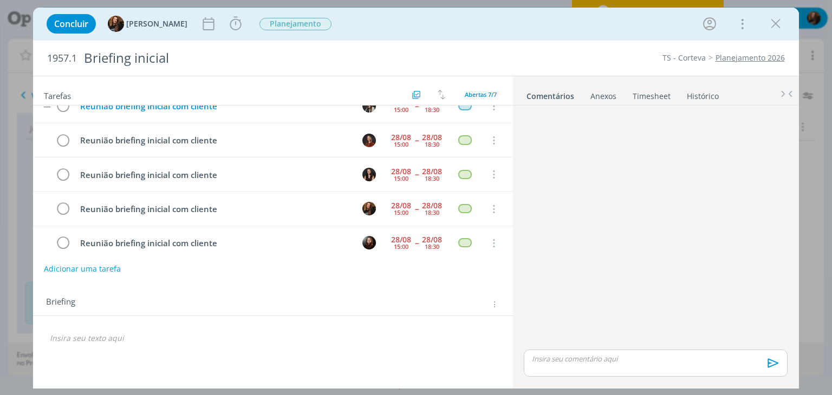
scroll to position [91, 0]
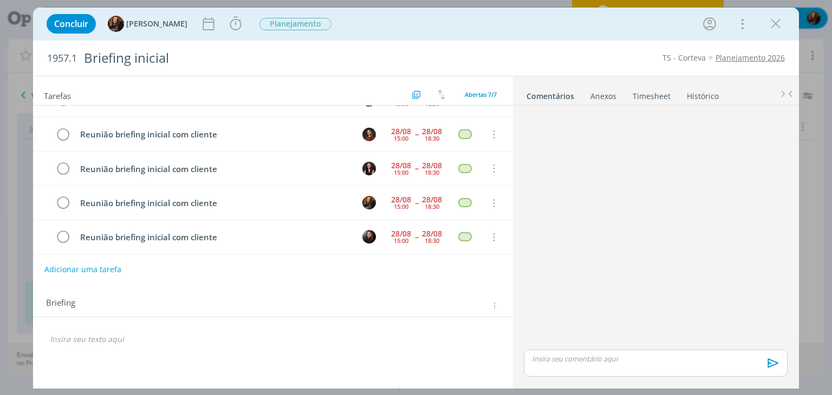
click at [237, 33] on div "Concluir Tayná Morsch Iniciar Apontar Data * 28/08/2025 Horas * 00:00 Tarefa Se…" at bounding box center [415, 24] width 749 height 26
drag, startPoint x: 226, startPoint y: 24, endPoint x: 243, endPoint y: 29, distance: 17.0
click at [228, 23] on icon "dialog" at bounding box center [236, 24] width 16 height 16
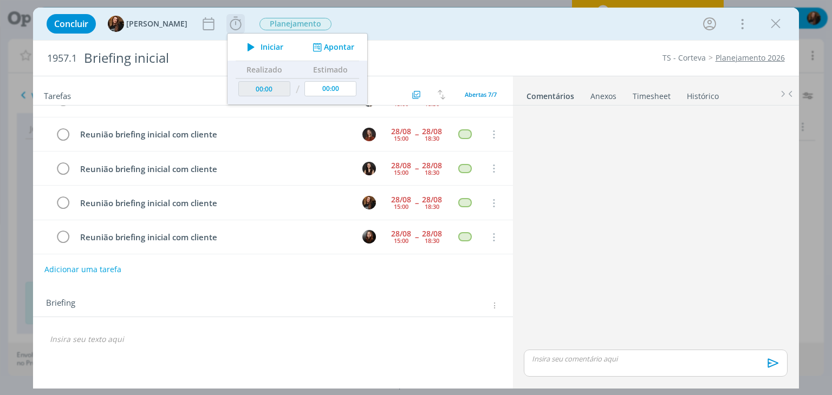
click at [323, 44] on button "Apontar" at bounding box center [332, 47] width 45 height 11
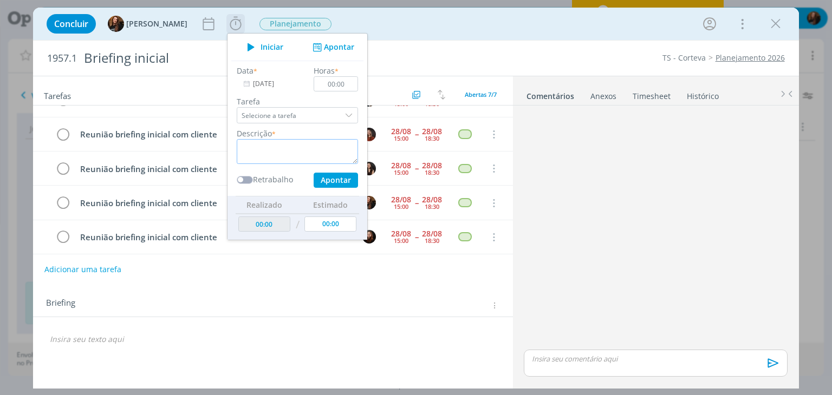
click at [283, 148] on textarea "dialog" at bounding box center [297, 151] width 121 height 25
paste textarea "Reunião briefing inicial com cliente"
type textarea "Reunião briefing inicial com cliente"
click at [343, 81] on input "00:00" at bounding box center [336, 83] width 44 height 15
type input "00:45"
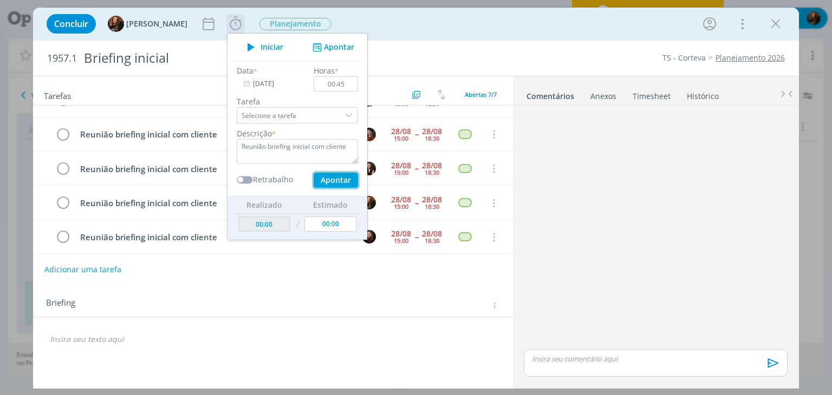
drag, startPoint x: 330, startPoint y: 180, endPoint x: 344, endPoint y: 208, distance: 30.8
click at [331, 180] on button "Apontar" at bounding box center [336, 180] width 44 height 15
type input "00:45"
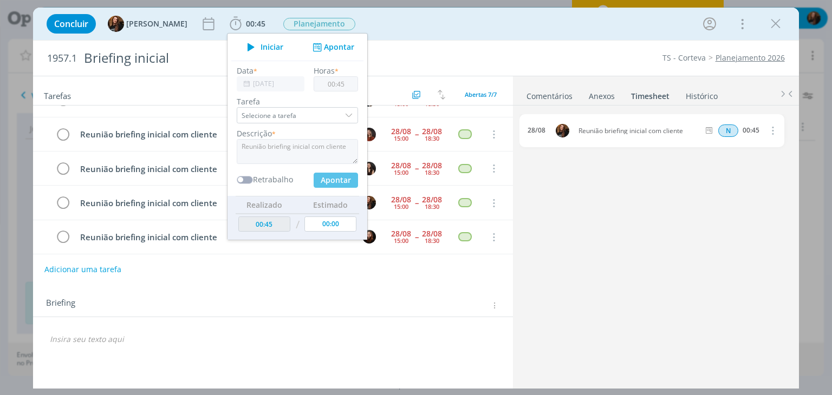
type input "00:00"
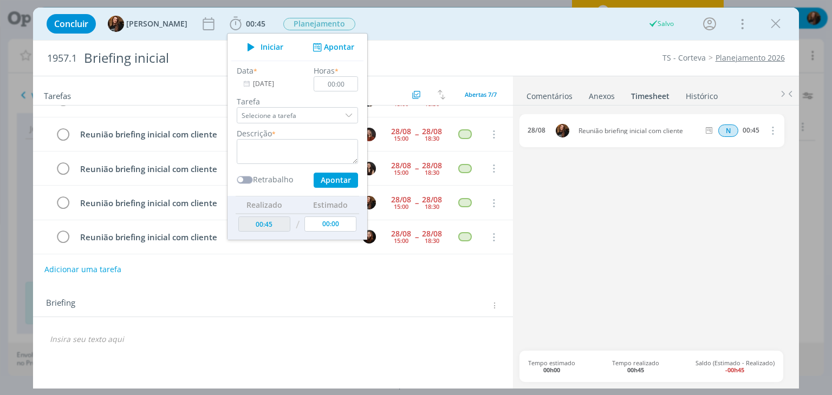
click at [412, 293] on div "Briefing Briefings Predefinidos Versões do Briefing Ver Briefing do Projeto" at bounding box center [272, 302] width 479 height 29
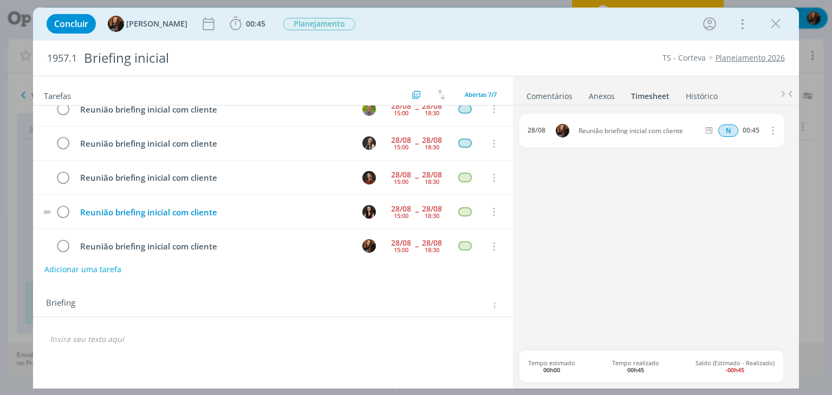
scroll to position [0, 0]
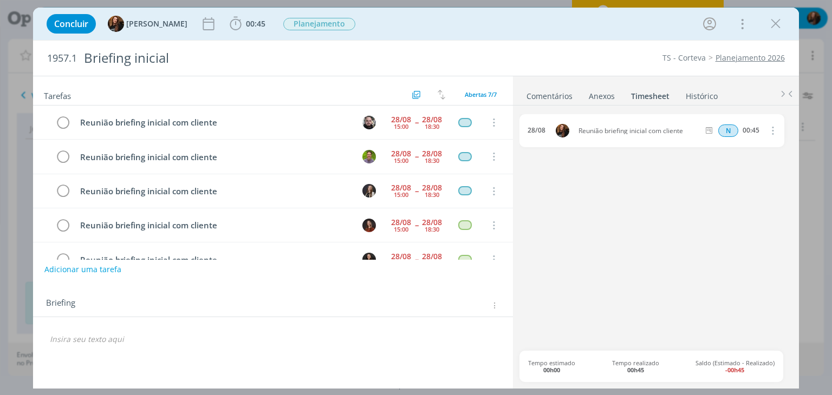
drag, startPoint x: 781, startPoint y: 24, endPoint x: 772, endPoint y: 72, distance: 47.8
click at [781, 24] on icon "dialog" at bounding box center [776, 24] width 16 height 16
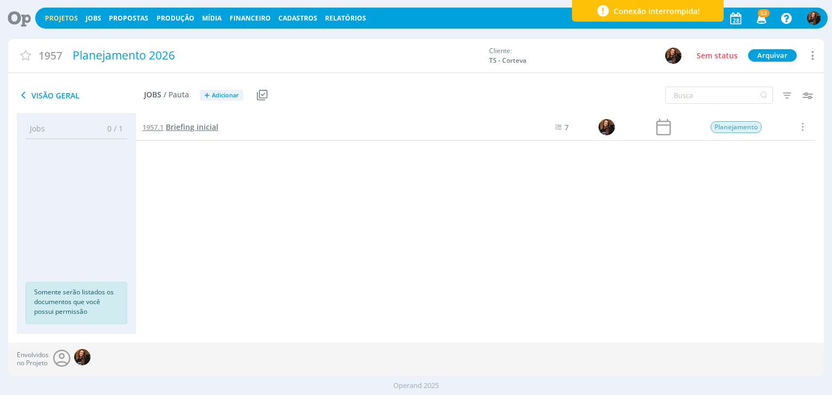
click at [206, 126] on span "Briefing inicial" at bounding box center [192, 127] width 53 height 10
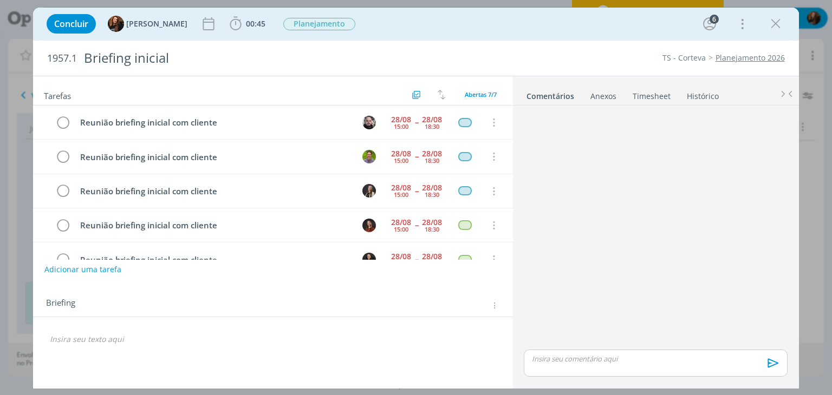
click at [667, 93] on link "Timesheet" at bounding box center [651, 94] width 39 height 16
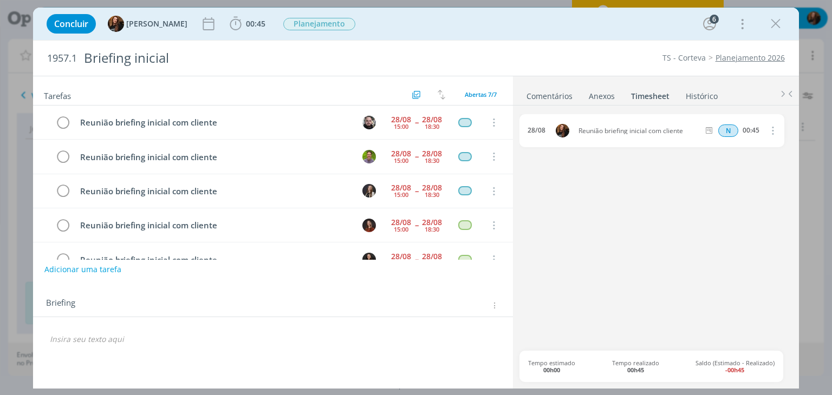
click at [549, 94] on link "Comentários" at bounding box center [549, 94] width 47 height 16
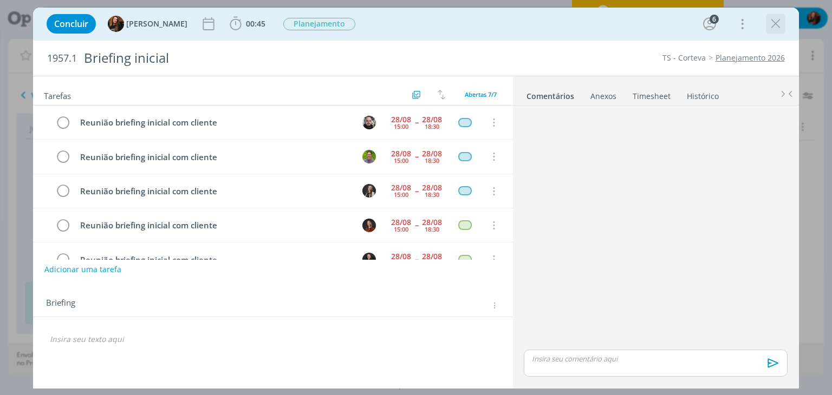
click at [781, 22] on icon "dialog" at bounding box center [776, 24] width 16 height 16
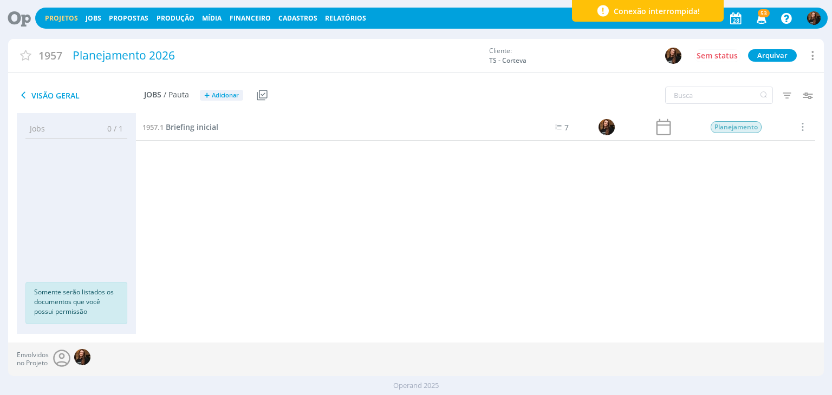
click at [59, 18] on link "Projetos" at bounding box center [61, 18] width 33 height 9
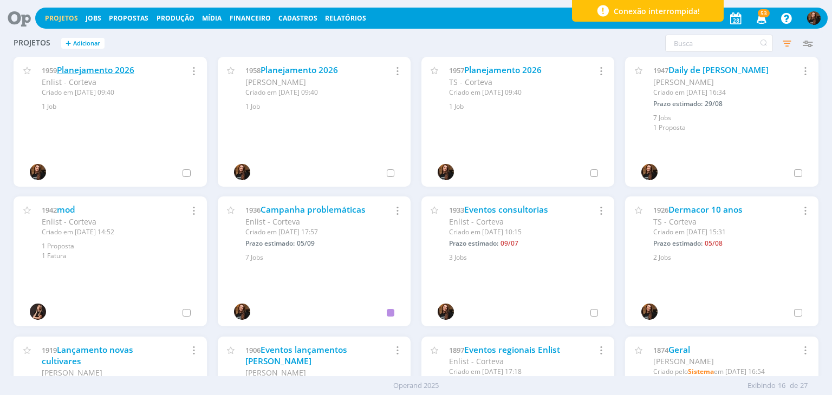
click at [129, 69] on link "Planejamento 2026" at bounding box center [95, 69] width 77 height 11
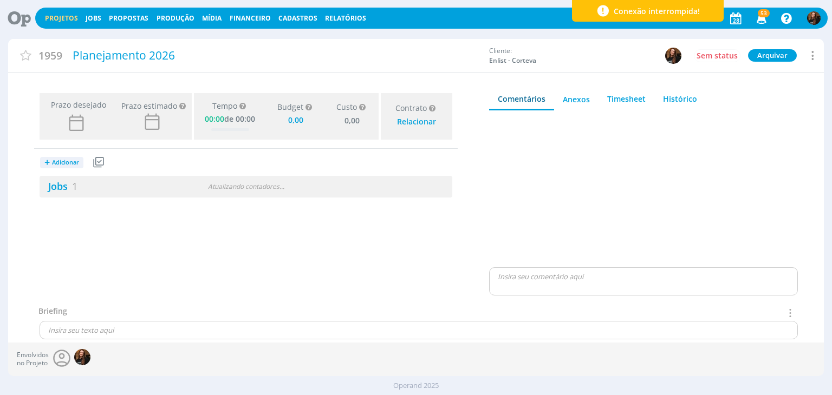
type input "0,00"
click at [62, 187] on link "Jobs 1" at bounding box center [59, 186] width 38 height 13
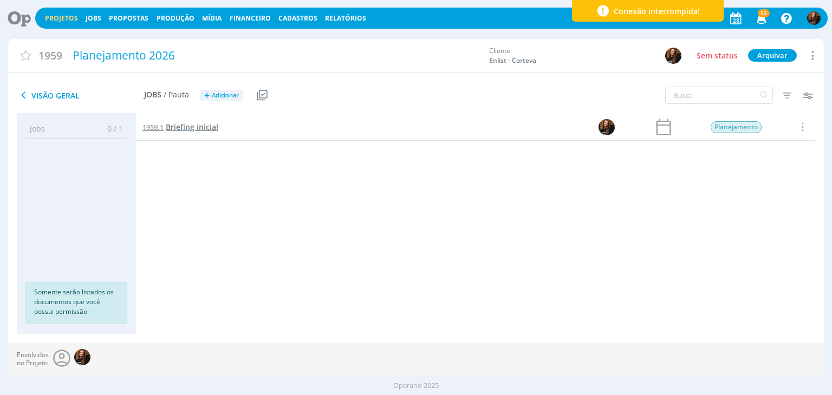
click at [196, 126] on span "Briefing inicial" at bounding box center [192, 127] width 53 height 10
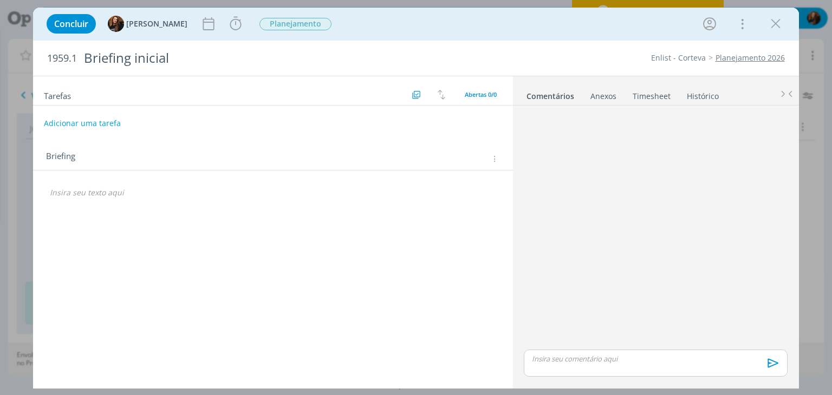
click at [92, 123] on button "Adicionar uma tarefa" at bounding box center [82, 123] width 77 height 18
click at [100, 126] on input "dialog" at bounding box center [201, 122] width 298 height 15
paste input "Reunião briefing inicial com cliente"
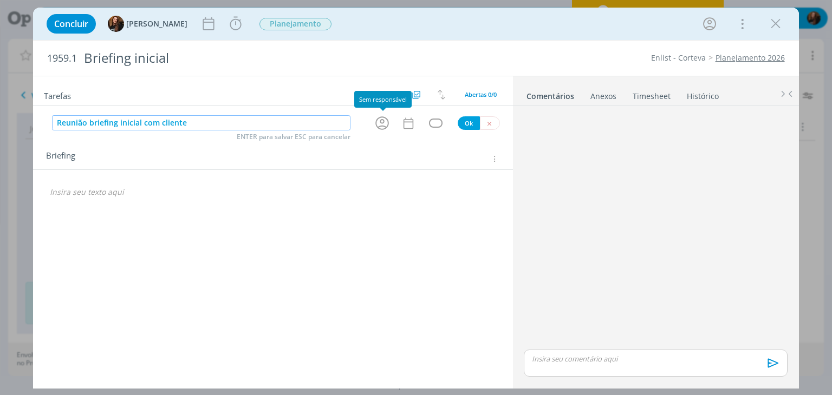
click at [378, 122] on icon "dialog" at bounding box center [382, 123] width 17 height 17
type input "Reunião briefing inicial com cliente"
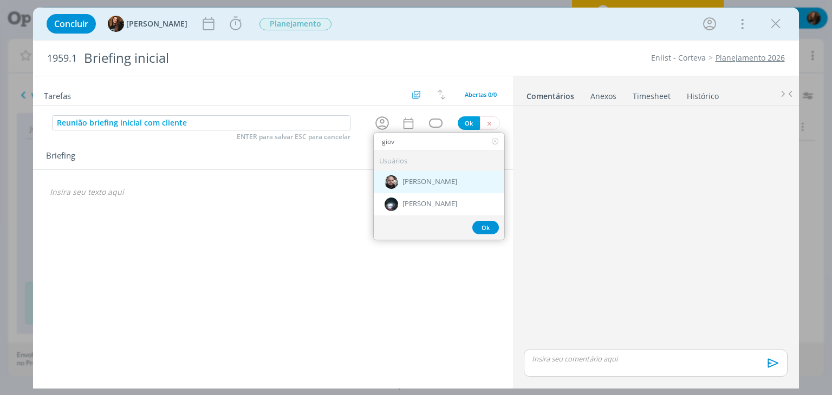
type input "giov"
click at [422, 178] on span "[PERSON_NAME]" at bounding box center [429, 182] width 55 height 9
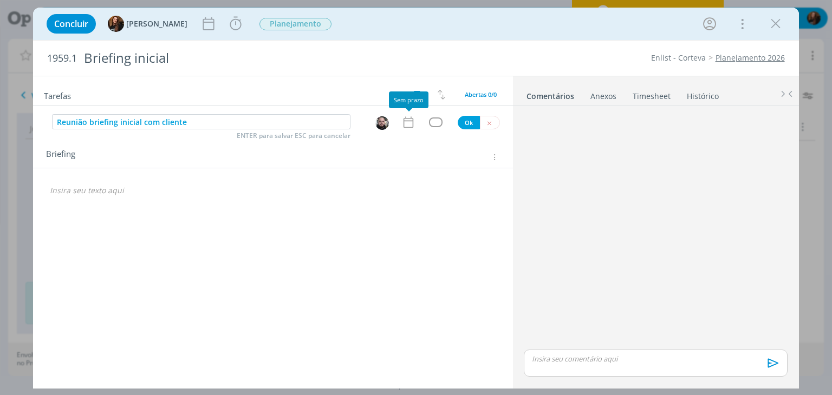
click at [410, 119] on icon "dialog" at bounding box center [408, 122] width 14 height 14
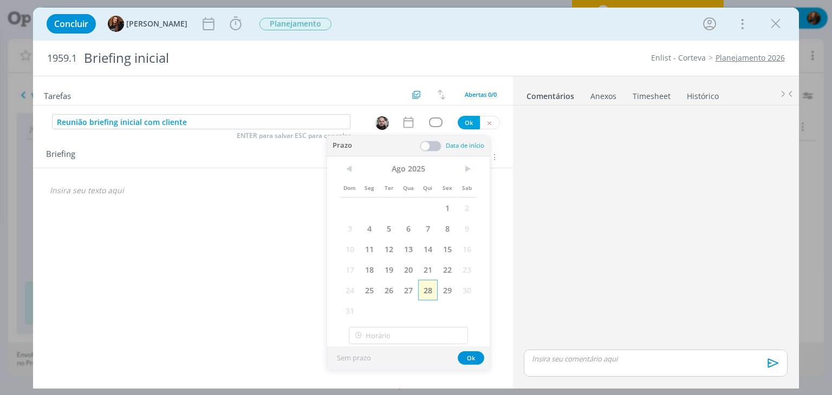
click at [431, 290] on span "28" at bounding box center [428, 290] width 20 height 21
click at [433, 144] on span at bounding box center [431, 146] width 22 height 11
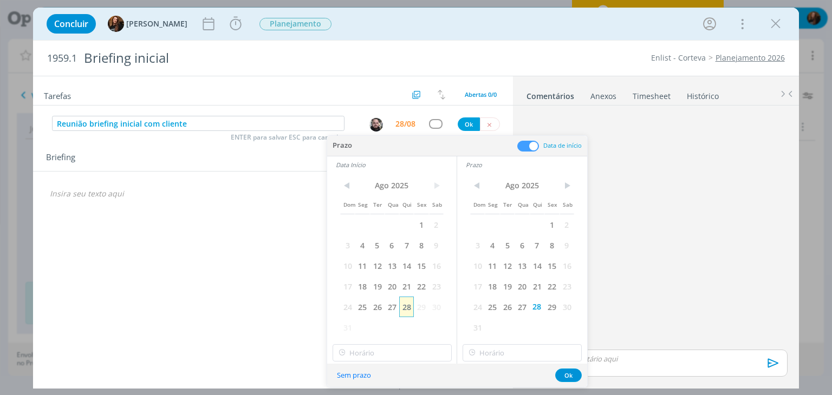
click at [409, 308] on span "28" at bounding box center [406, 307] width 15 height 21
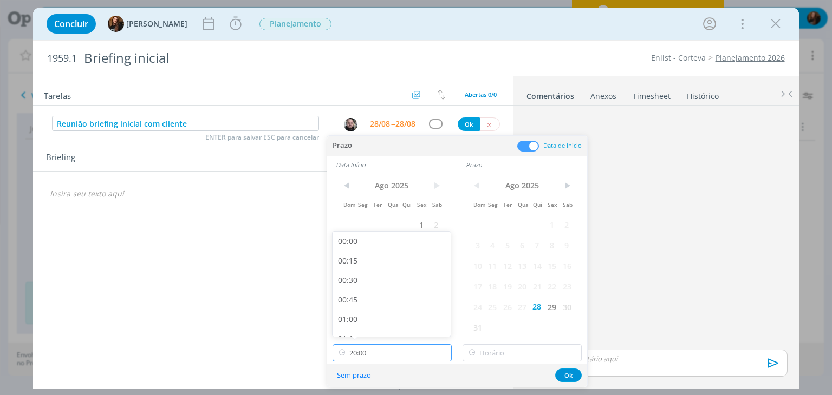
click at [402, 352] on input "20:00" at bounding box center [392, 353] width 119 height 17
click at [388, 261] on div "15:00" at bounding box center [393, 259] width 121 height 20
type input "15:00"
click at [550, 358] on input "20:00" at bounding box center [522, 353] width 119 height 17
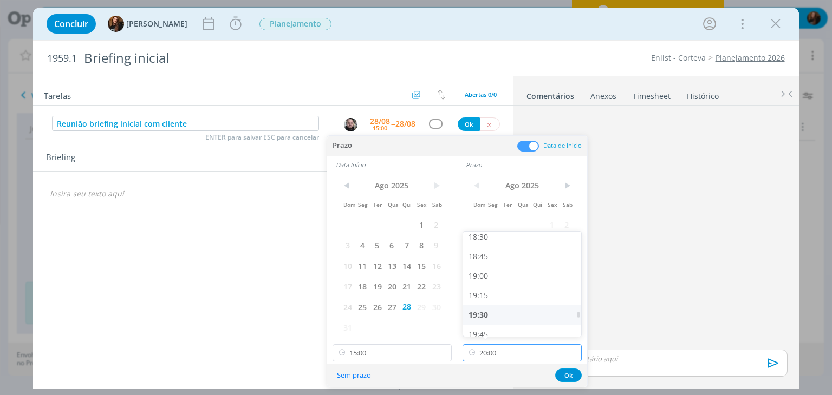
scroll to position [1424, 0]
click at [529, 266] on div "18:30" at bounding box center [523, 261] width 121 height 20
type input "18:30"
click at [568, 377] on button "Ok" at bounding box center [568, 376] width 27 height 14
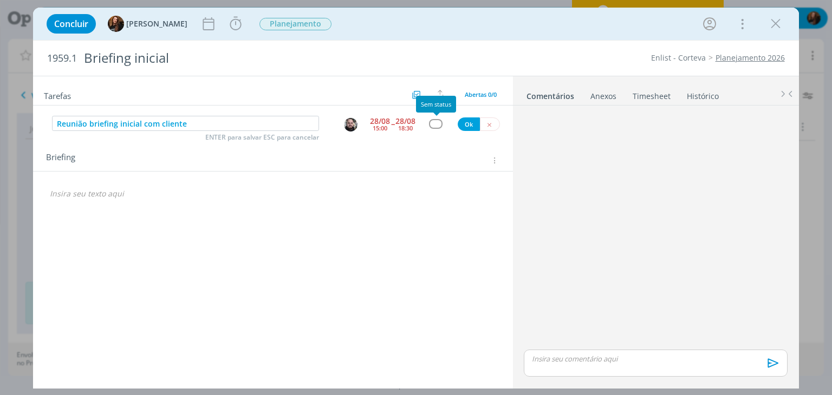
click at [432, 122] on div "dialog" at bounding box center [436, 123] width 14 height 9
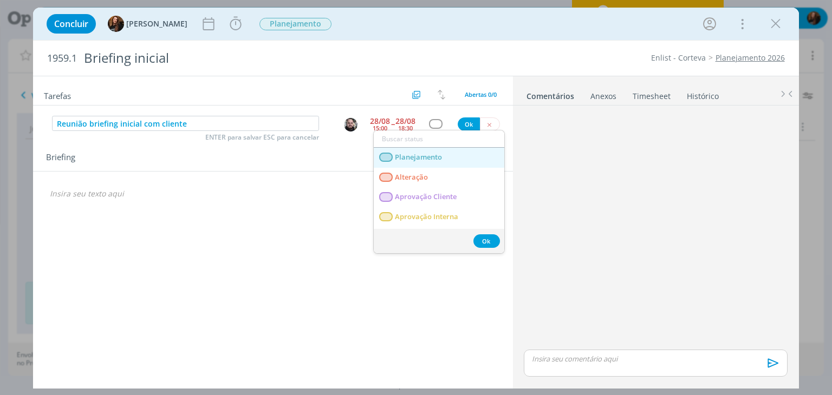
click at [428, 157] on span "Planejamento" at bounding box center [418, 157] width 47 height 9
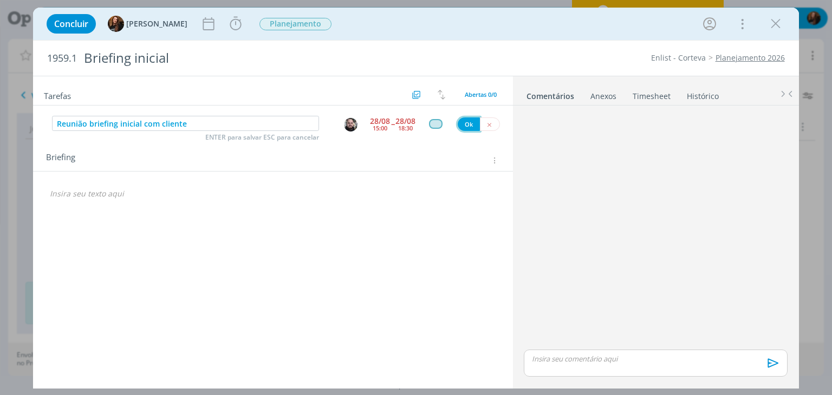
click at [472, 122] on button "Ok" at bounding box center [469, 125] width 22 height 14
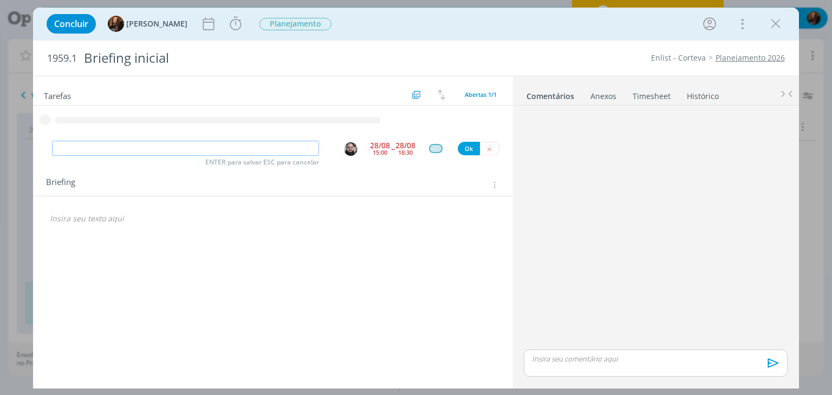
paste input "Reunião briefing inicial com cliente"
click at [349, 146] on div "Tarefas Usar Job de template Criar template a partir deste job Visualizar Templ…" at bounding box center [272, 229] width 479 height 307
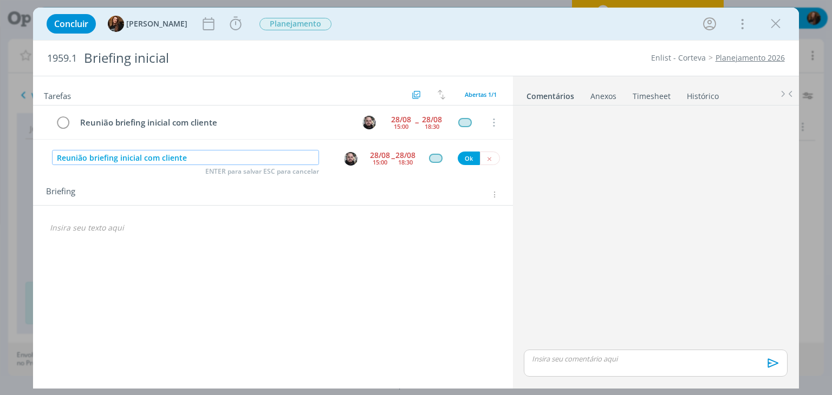
click at [350, 159] on img "dialog" at bounding box center [351, 159] width 14 height 14
type input "Reunião briefing inicial com cliente"
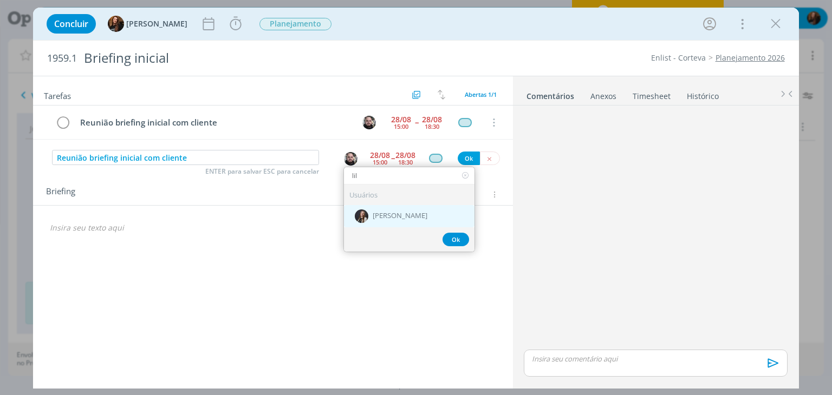
type input "lil"
click at [405, 212] on span "[PERSON_NAME]" at bounding box center [400, 216] width 55 height 9
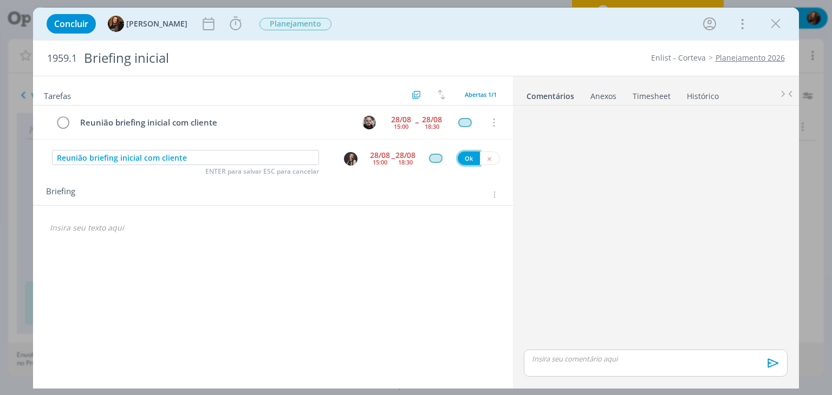
click at [465, 156] on button "Ok" at bounding box center [469, 159] width 22 height 14
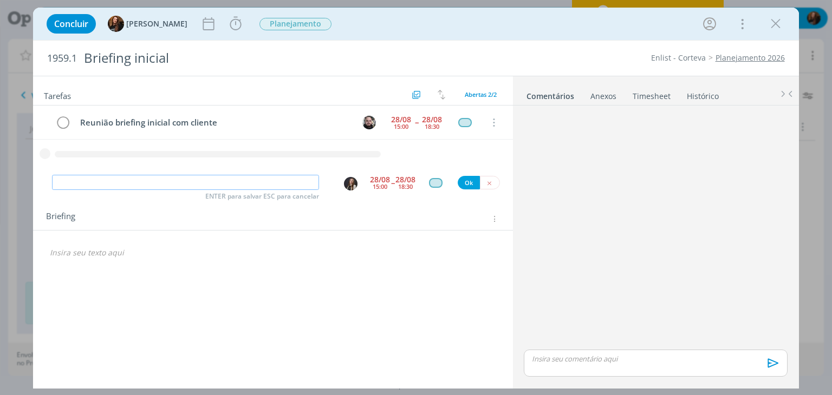
paste input "Reunião briefing inicial com cliente"
click at [350, 184] on div "dialog" at bounding box center [352, 183] width 35 height 16
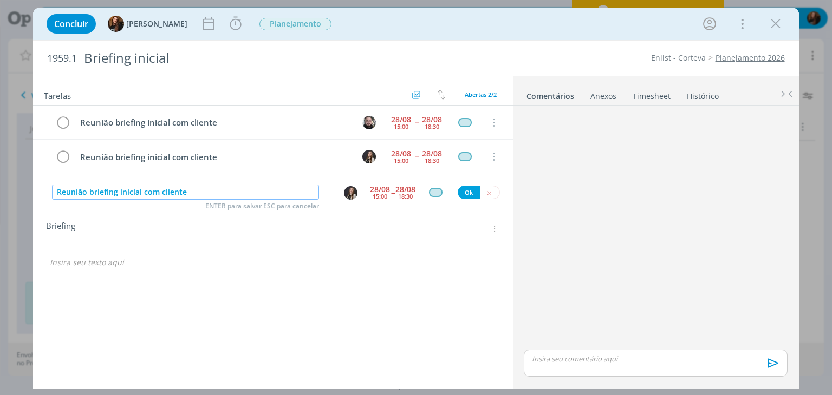
click at [347, 195] on img "dialog" at bounding box center [351, 193] width 14 height 14
type input "Reunião briefing inicial com cliente"
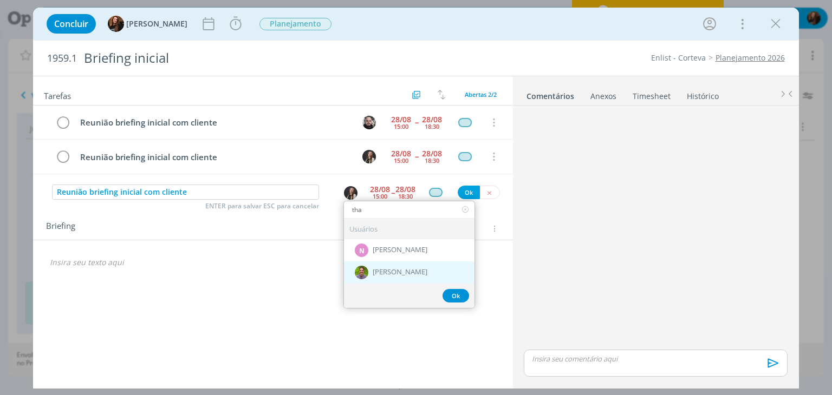
type input "tha"
drag, startPoint x: 400, startPoint y: 273, endPoint x: 452, endPoint y: 215, distance: 78.6
click at [400, 273] on span "[PERSON_NAME]" at bounding box center [400, 273] width 55 height 9
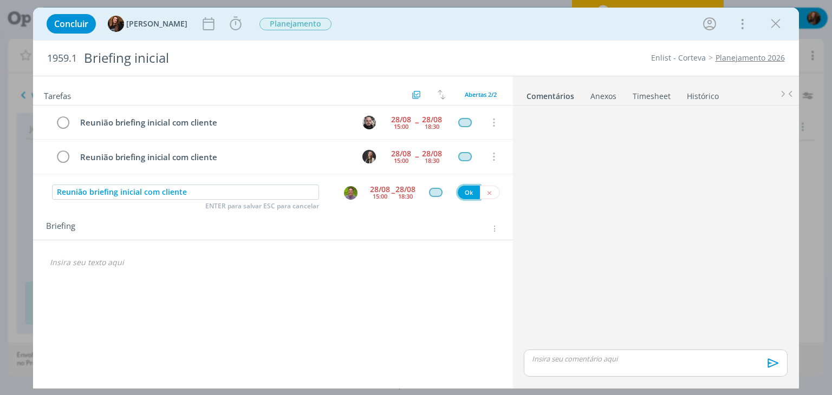
click at [466, 189] on button "Ok" at bounding box center [469, 193] width 22 height 14
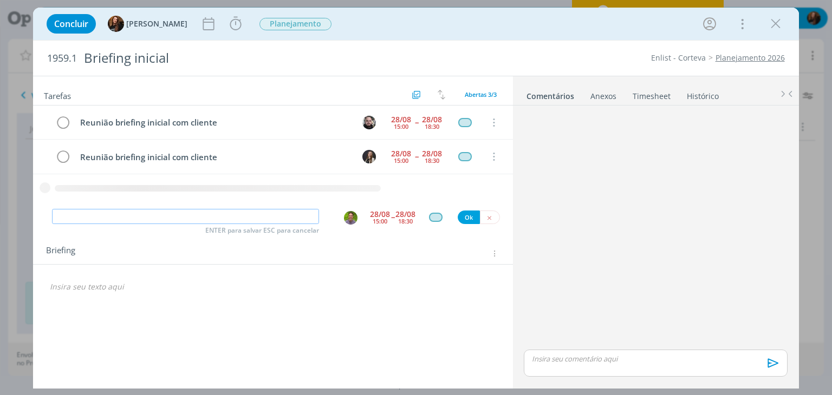
paste input "Reunião briefing inicial com cliente"
click at [349, 220] on img "dialog" at bounding box center [351, 218] width 14 height 14
type input "Reunião briefing inicial com cliente"
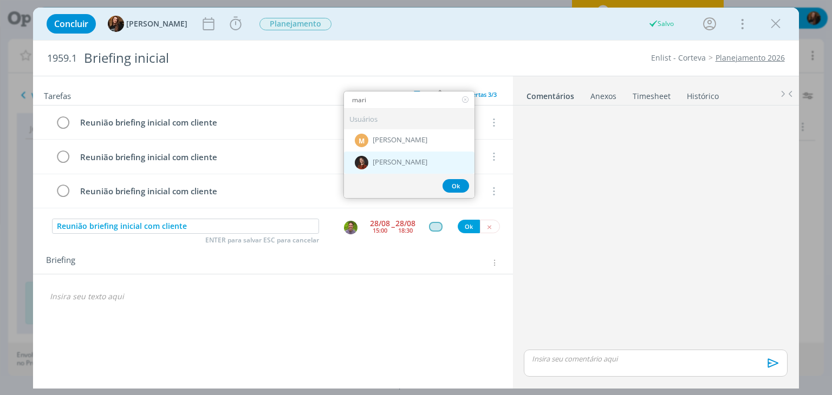
type input "mari"
click at [394, 152] on div "[PERSON_NAME]" at bounding box center [409, 162] width 131 height 22
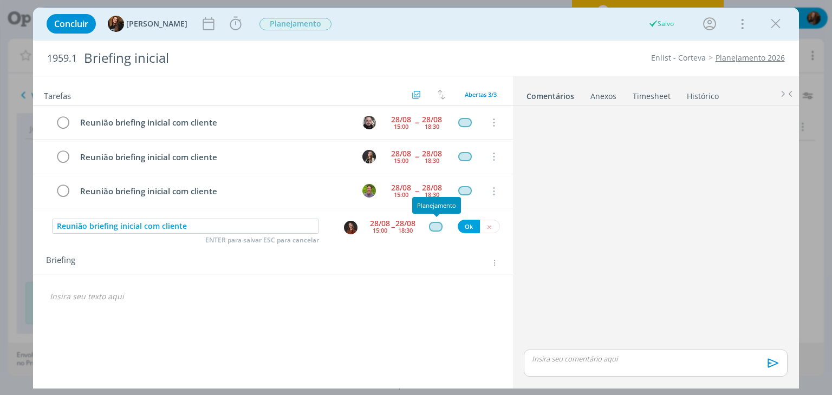
click at [438, 224] on div "dialog" at bounding box center [436, 226] width 14 height 9
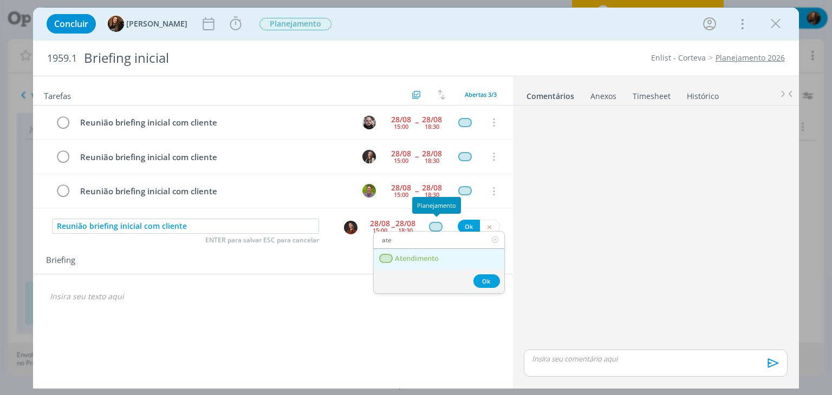
type input "ate"
click at [434, 256] on span "Atendimento" at bounding box center [417, 259] width 44 height 9
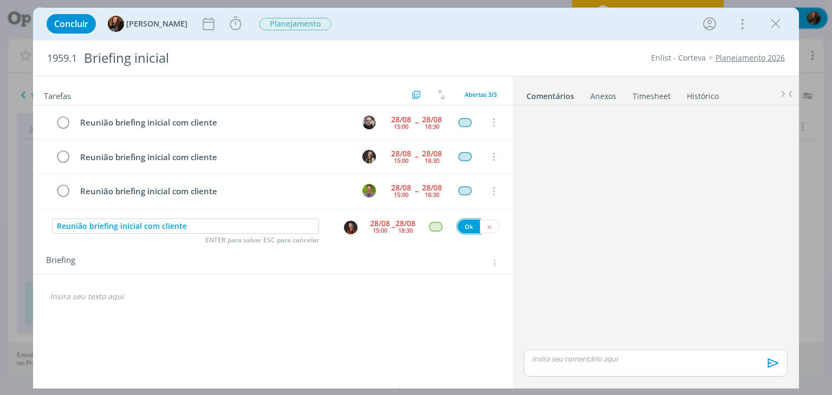
click at [465, 226] on button "Ok" at bounding box center [469, 227] width 22 height 14
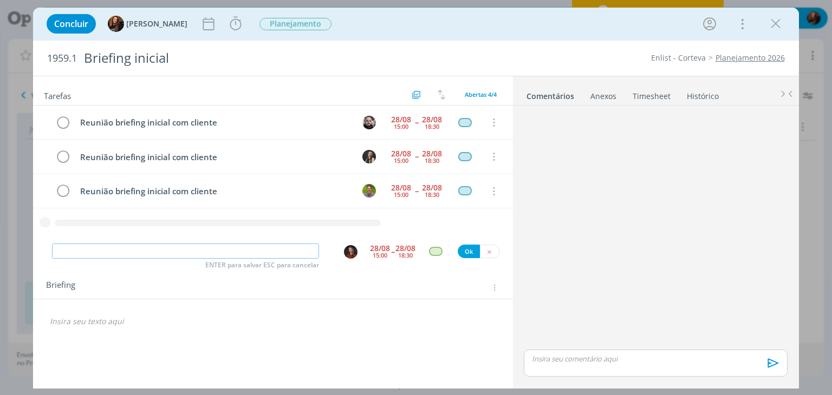
paste input "Reunião briefing inicial com cliente"
click at [352, 248] on img "dialog" at bounding box center [351, 252] width 14 height 14
type input "Reunião briefing inicial com cliente"
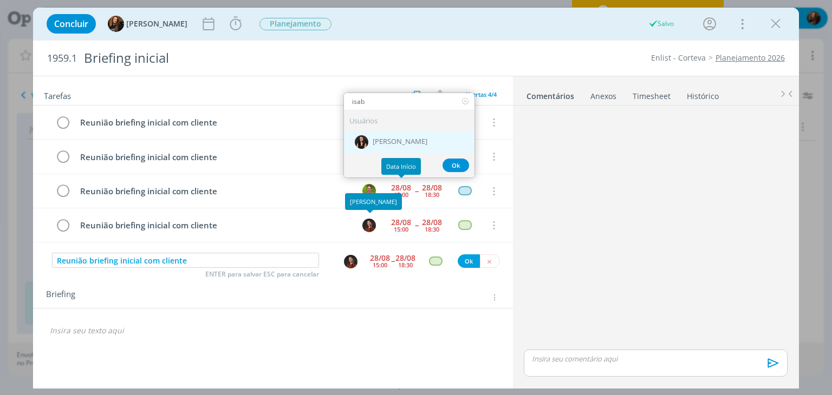
type input "isab"
drag, startPoint x: 420, startPoint y: 135, endPoint x: 431, endPoint y: 166, distance: 33.2
click at [420, 137] on div "[PERSON_NAME]" at bounding box center [409, 142] width 131 height 22
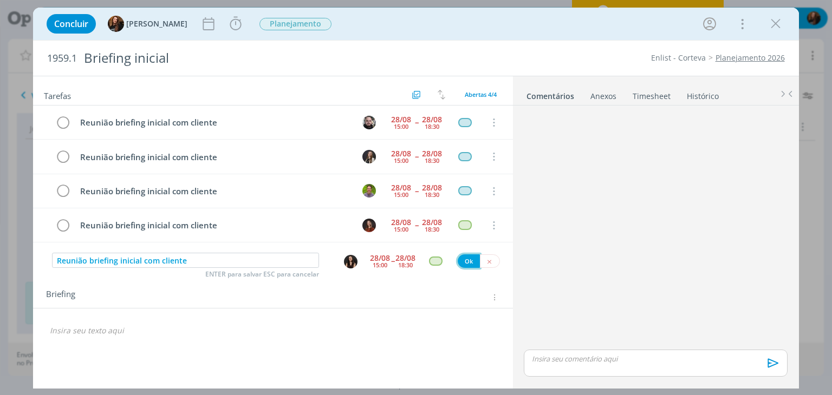
click at [466, 261] on button "Ok" at bounding box center [469, 262] width 22 height 14
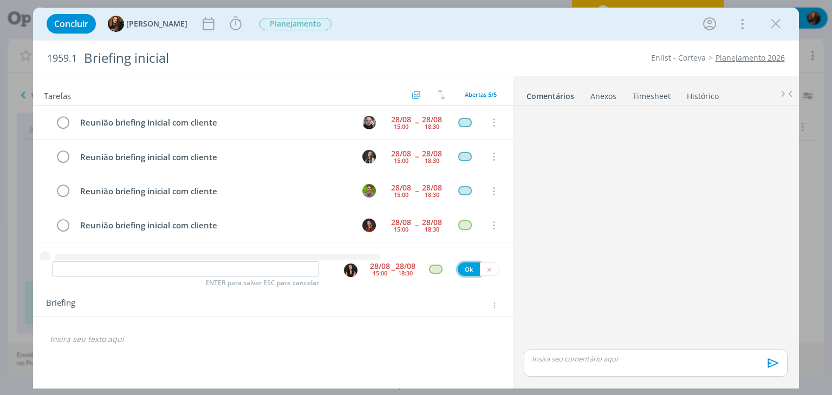
scroll to position [14, 0]
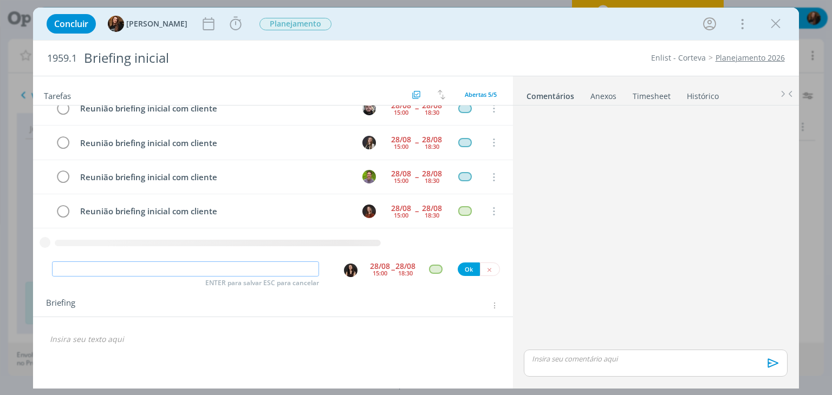
paste input "Reunião briefing inicial com cliente"
click at [353, 270] on img "dialog" at bounding box center [351, 271] width 14 height 14
type input "Reunião briefing inicial com cliente"
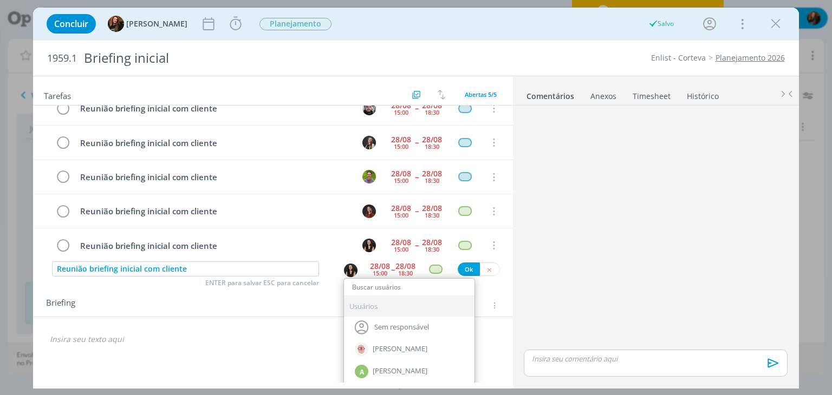
scroll to position [0, 0]
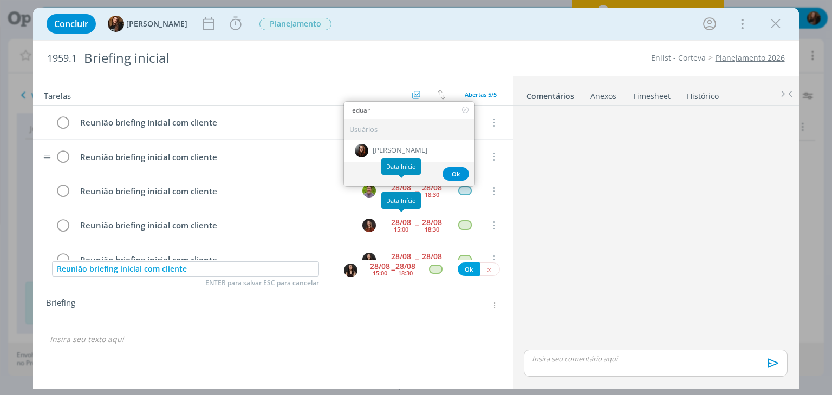
type input "eduar"
click at [425, 146] on span "[PERSON_NAME]" at bounding box center [400, 150] width 55 height 9
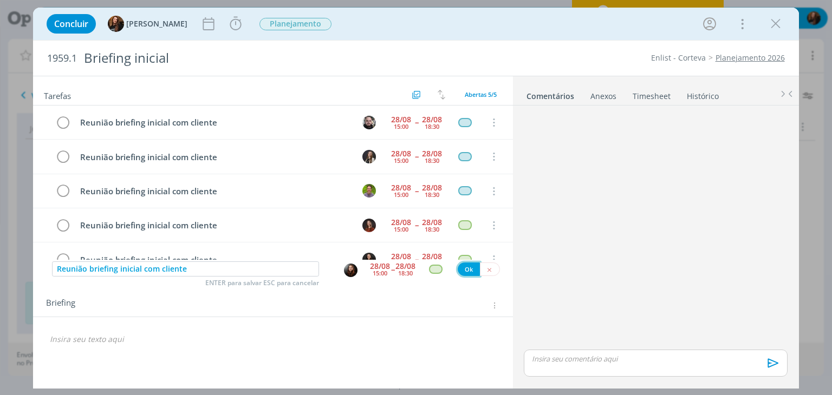
click at [466, 269] on button "Ok" at bounding box center [469, 270] width 22 height 14
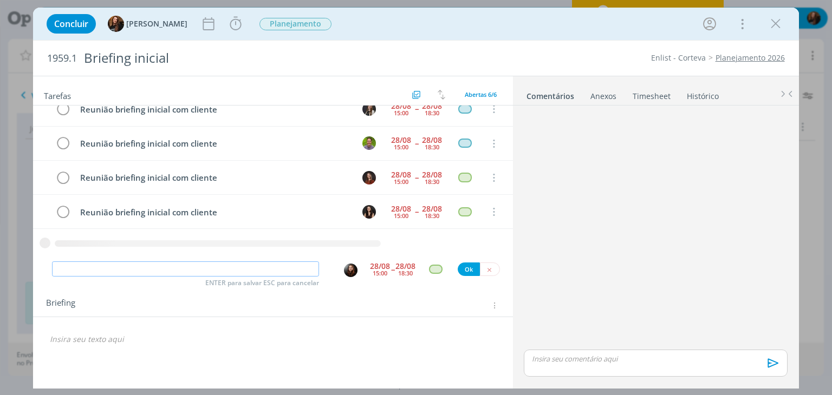
paste input "Reunião briefing inicial com cliente"
click at [347, 270] on img "dialog" at bounding box center [351, 271] width 14 height 14
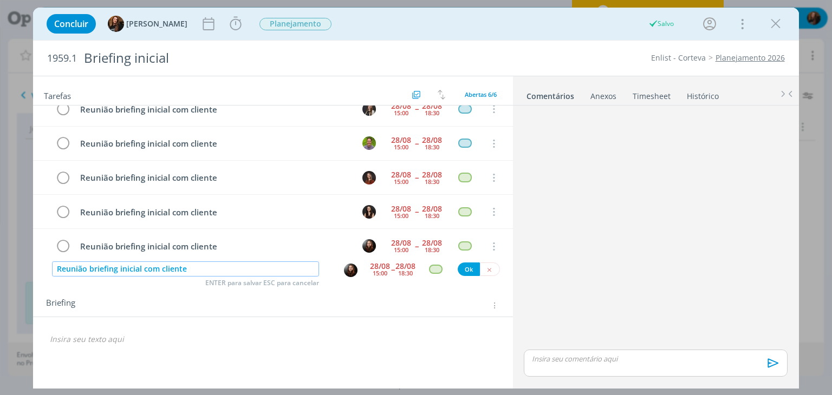
type input "Reunião briefing inicial com cliente"
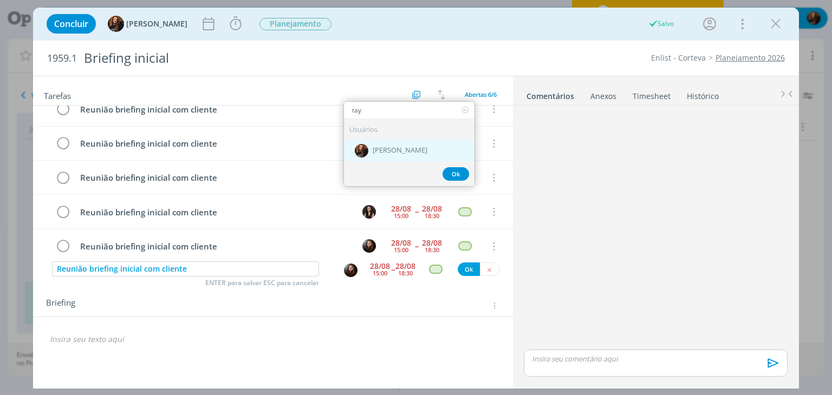
type input "tay"
click at [393, 144] on div "[PERSON_NAME]" at bounding box center [409, 150] width 131 height 22
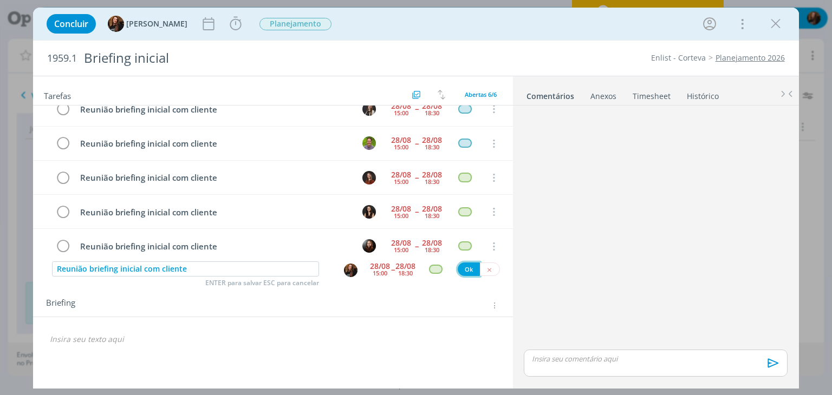
click at [466, 268] on button "Ok" at bounding box center [469, 270] width 22 height 14
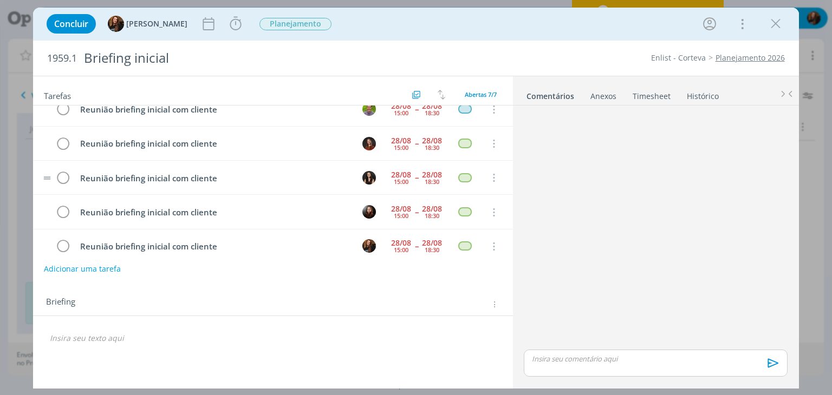
scroll to position [0, 0]
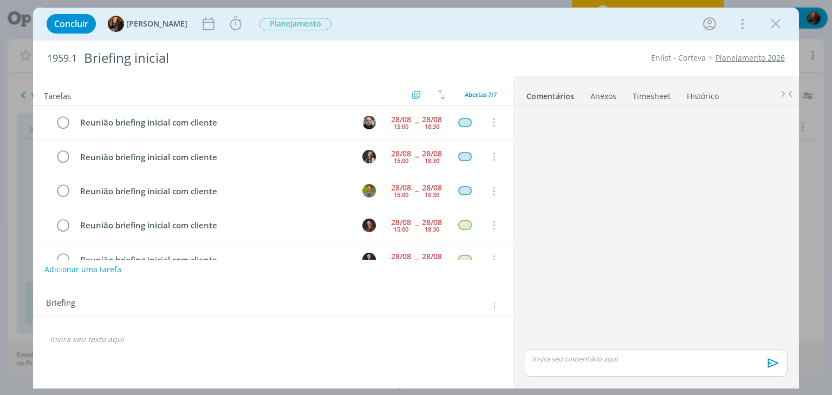
click at [237, 25] on div "Concluir Tayná Morsch Iniciar Apontar Data * 28/08/2025 Horas * 00:00 Tarefa Se…" at bounding box center [415, 24] width 749 height 26
click at [230, 25] on icon "dialog" at bounding box center [236, 24] width 16 height 16
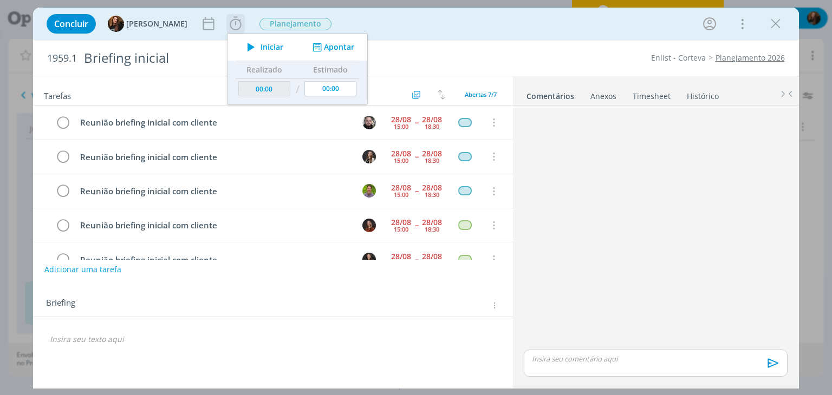
click at [338, 43] on button "Apontar" at bounding box center [332, 47] width 45 height 11
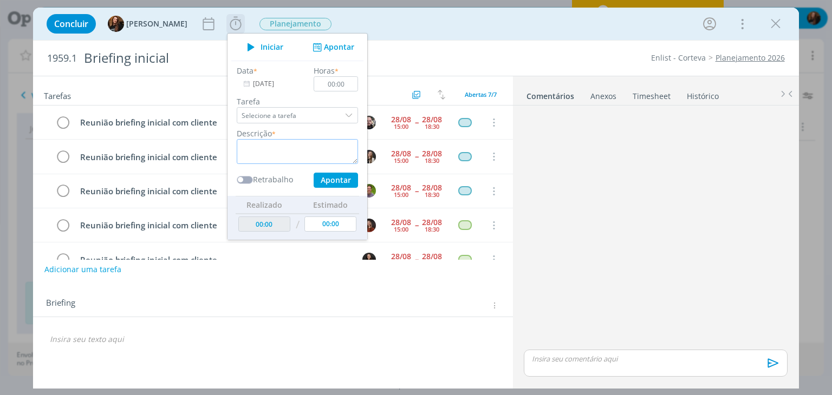
click at [299, 150] on textarea "dialog" at bounding box center [297, 151] width 121 height 25
paste textarea "Reunião briefing inicial com cliente"
type textarea "Reunião briefing inicial com cliente"
click at [345, 83] on input "00:00" at bounding box center [336, 83] width 44 height 15
type input "01:15"
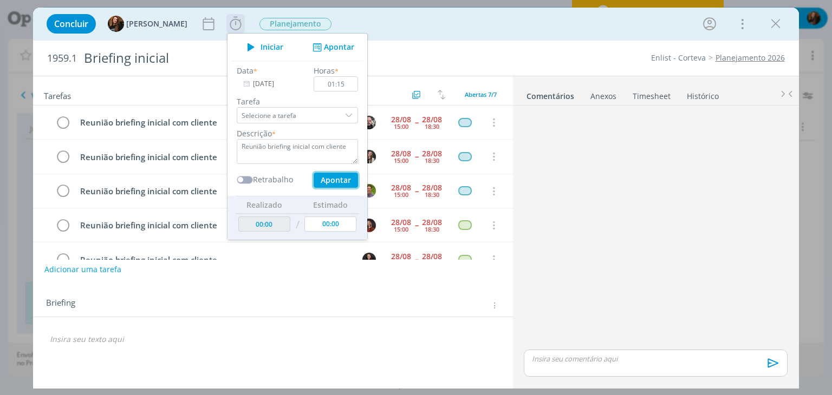
click at [325, 181] on button "Apontar" at bounding box center [336, 180] width 44 height 15
type input "01:15"
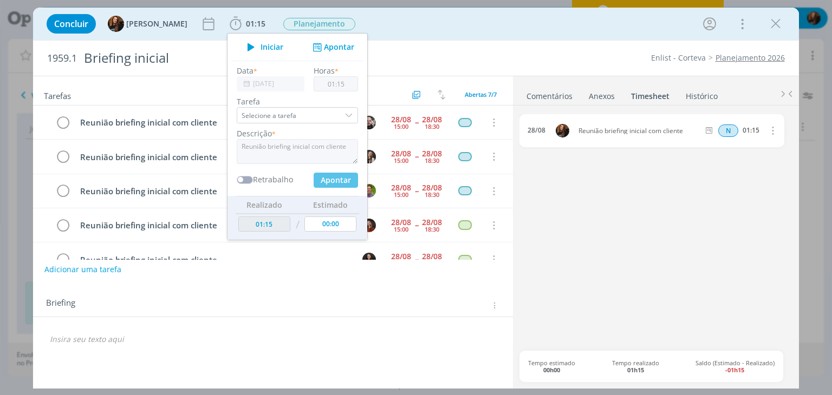
type input "00:00"
click at [608, 25] on div "Concluir Tayná Morsch 01:15 Iniciar Apontar Data * 28/08/2025 Horas * 00:00 Tar…" at bounding box center [415, 24] width 749 height 26
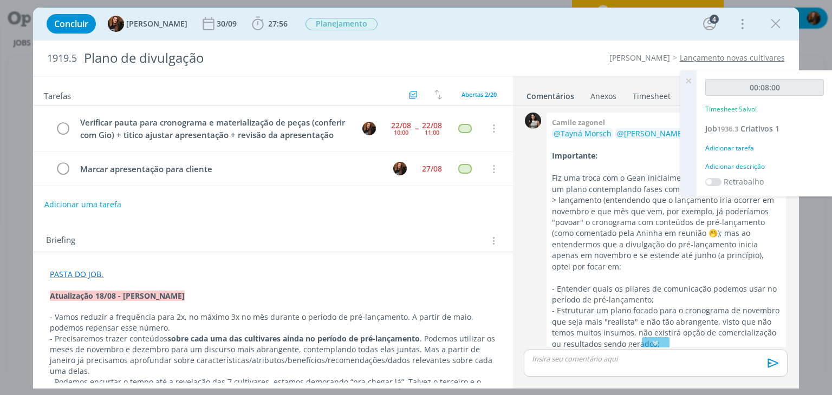
scroll to position [287, 0]
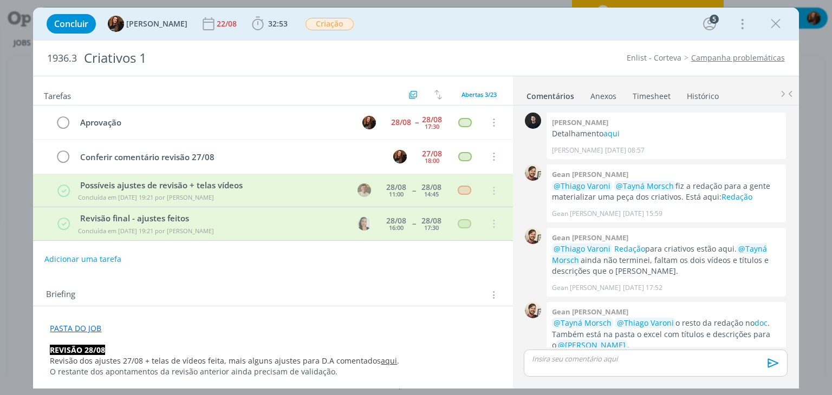
scroll to position [397, 0]
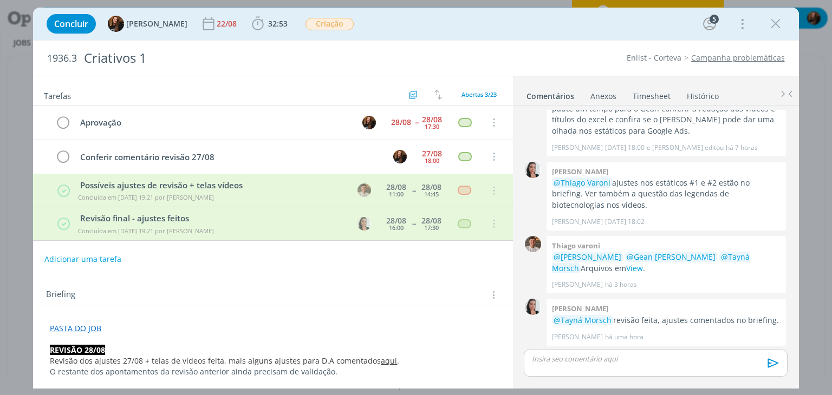
drag, startPoint x: 661, startPoint y: 88, endPoint x: 669, endPoint y: 95, distance: 10.8
click at [661, 88] on link "Timesheet" at bounding box center [651, 94] width 39 height 16
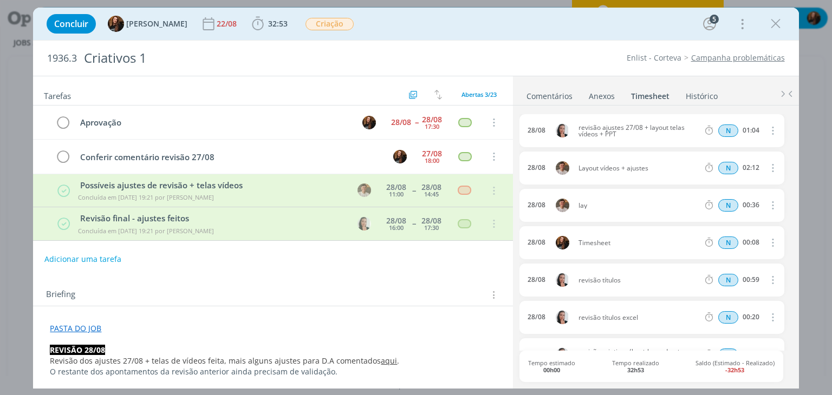
click at [766, 241] on icon "dialog" at bounding box center [772, 242] width 12 height 13
click at [730, 280] on link "Editar" at bounding box center [742, 278] width 86 height 17
drag, startPoint x: 621, startPoint y: 239, endPoint x: 567, endPoint y: 252, distance: 56.2
click at [566, 250] on div "28/08 11:38 Timesheet Selecione a tarefa N 00:08" at bounding box center [651, 242] width 264 height 33
click at [771, 243] on icon "dialog" at bounding box center [771, 243] width 9 height 9
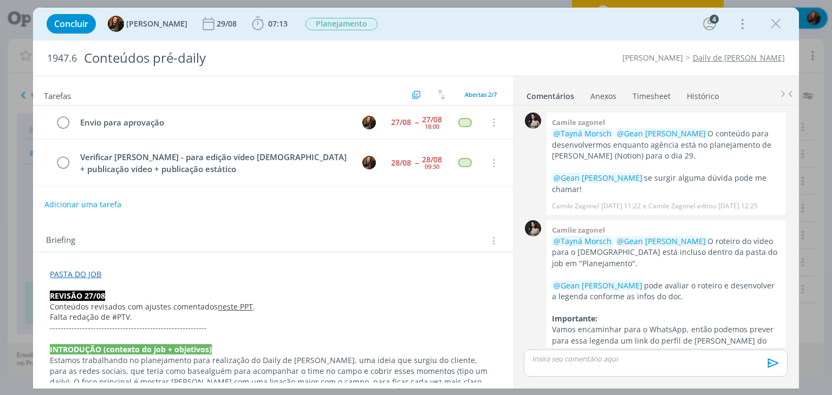
scroll to position [348, 0]
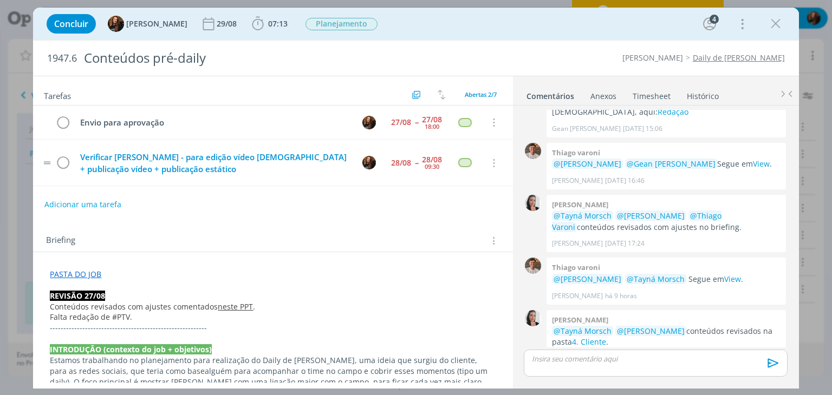
drag, startPoint x: 157, startPoint y: 197, endPoint x: 134, endPoint y: 161, distance: 41.6
click at [157, 197] on div "Adicionar uma tarefa" at bounding box center [272, 205] width 479 height 20
